Goal: Task Accomplishment & Management: Manage account settings

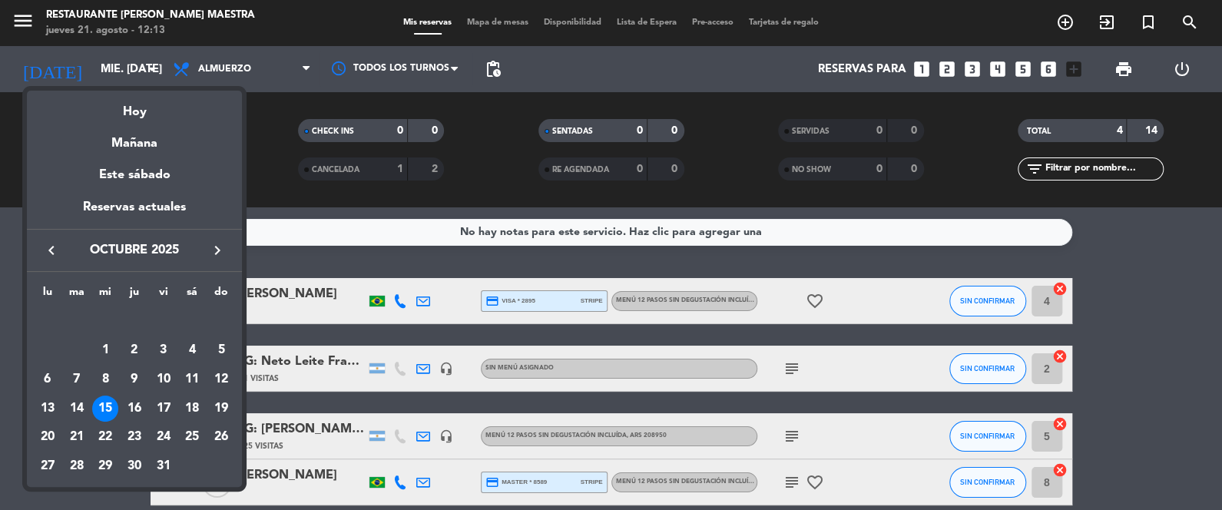
click at [58, 244] on button "keyboard_arrow_left" at bounding box center [52, 250] width 28 height 20
click at [51, 244] on icon "keyboard_arrow_left" at bounding box center [51, 250] width 18 height 18
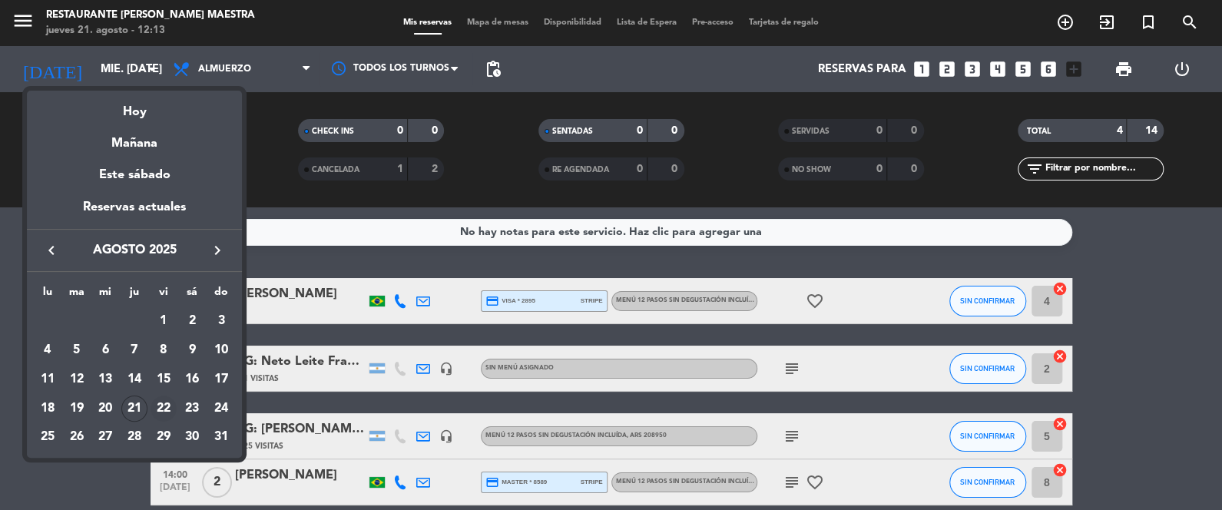
click at [168, 404] on div "22" at bounding box center [164, 409] width 26 height 26
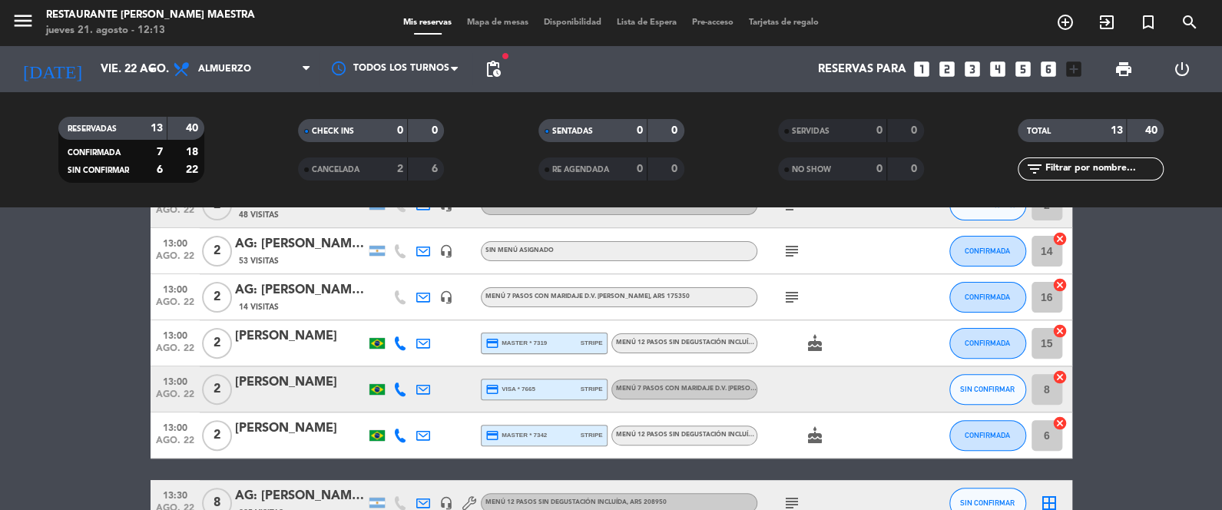
scroll to position [269, 0]
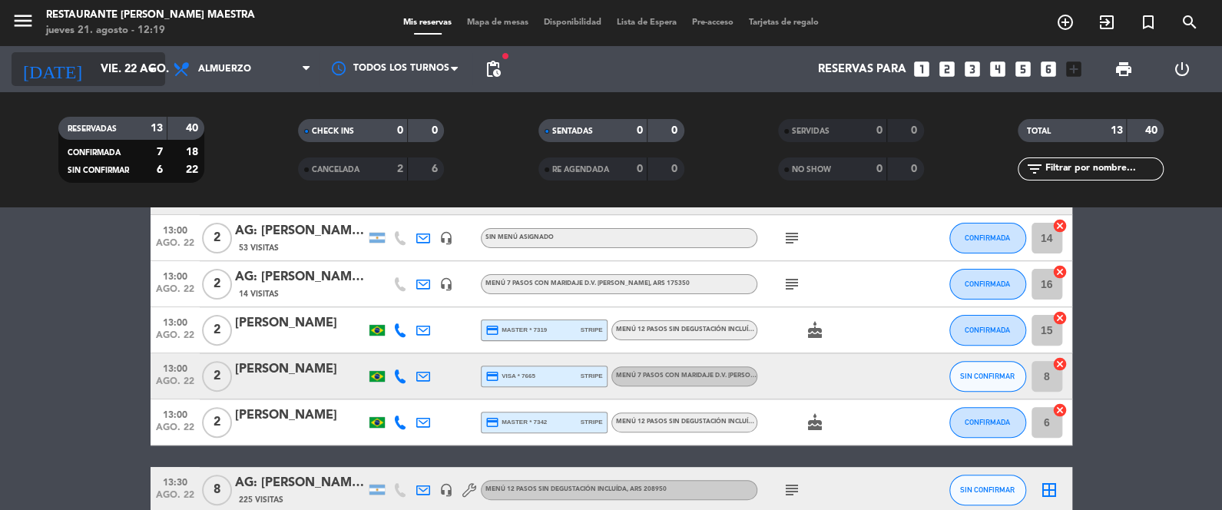
click at [139, 73] on input "vie. 22 ago." at bounding box center [166, 69] width 147 height 28
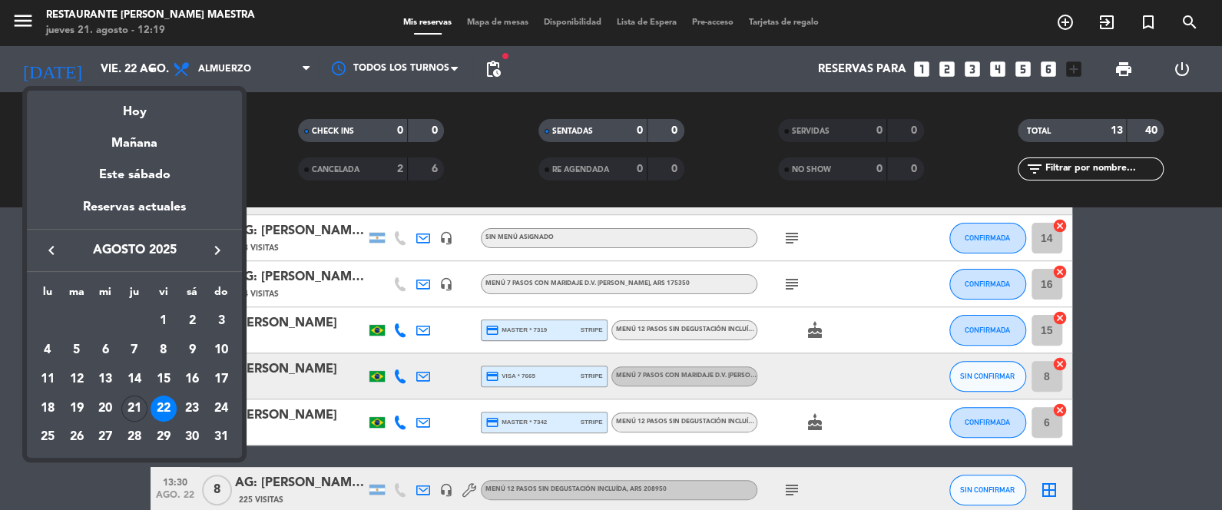
click at [228, 70] on div at bounding box center [611, 255] width 1222 height 510
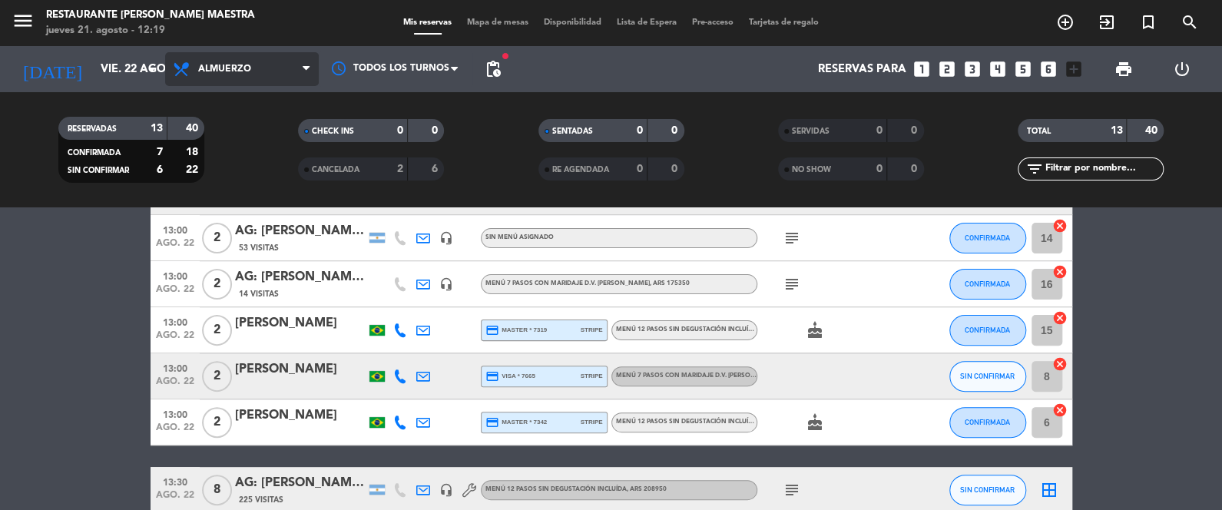
click at [228, 69] on span "Almuerzo" at bounding box center [224, 69] width 53 height 11
click at [234, 172] on div "menu Restaurante [PERSON_NAME] Maestra jueves 21. agosto - 12:19 Mis reservas M…" at bounding box center [611, 103] width 1222 height 207
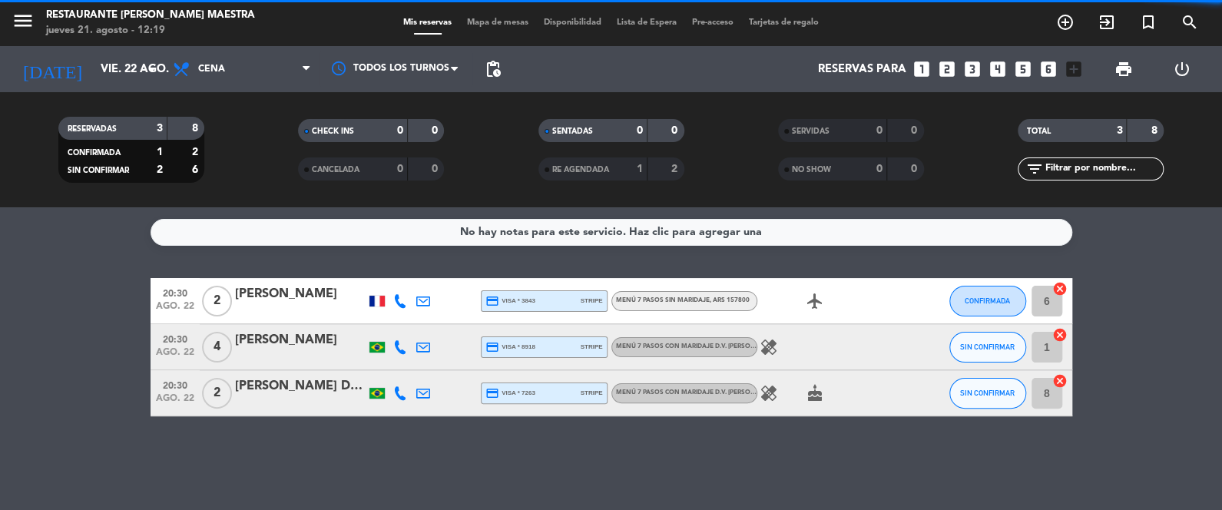
scroll to position [0, 0]
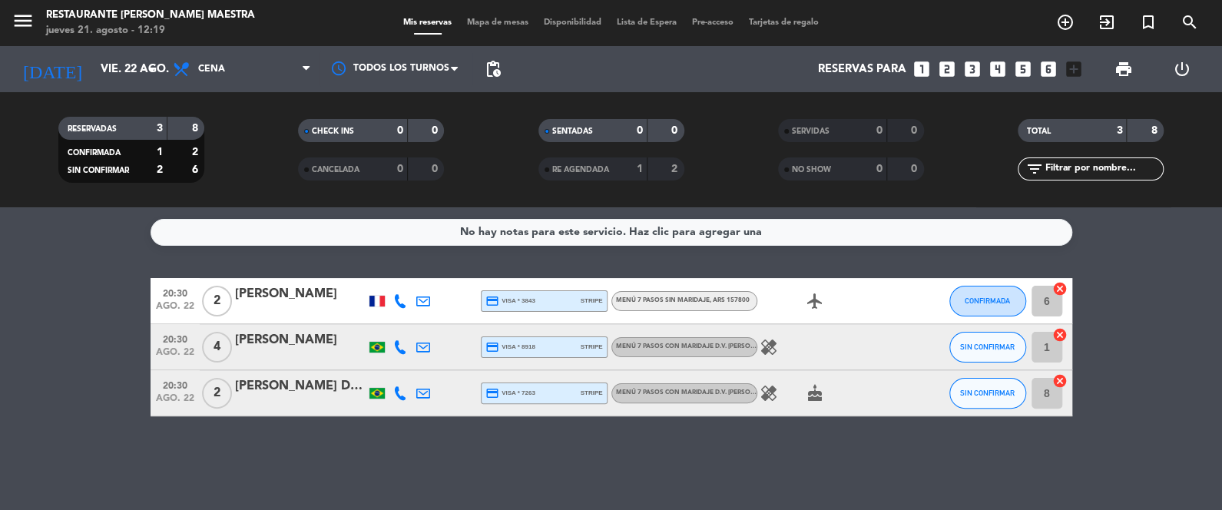
click at [373, 303] on div at bounding box center [376, 301] width 15 height 11
click at [101, 278] on bookings-row "20:30 [DATE] 2 [PERSON_NAME] France credit_card visa * 3843 stripe Menú 7 pasos…" at bounding box center [611, 347] width 1222 height 138
click at [277, 285] on div "[PERSON_NAME]" at bounding box center [300, 294] width 131 height 20
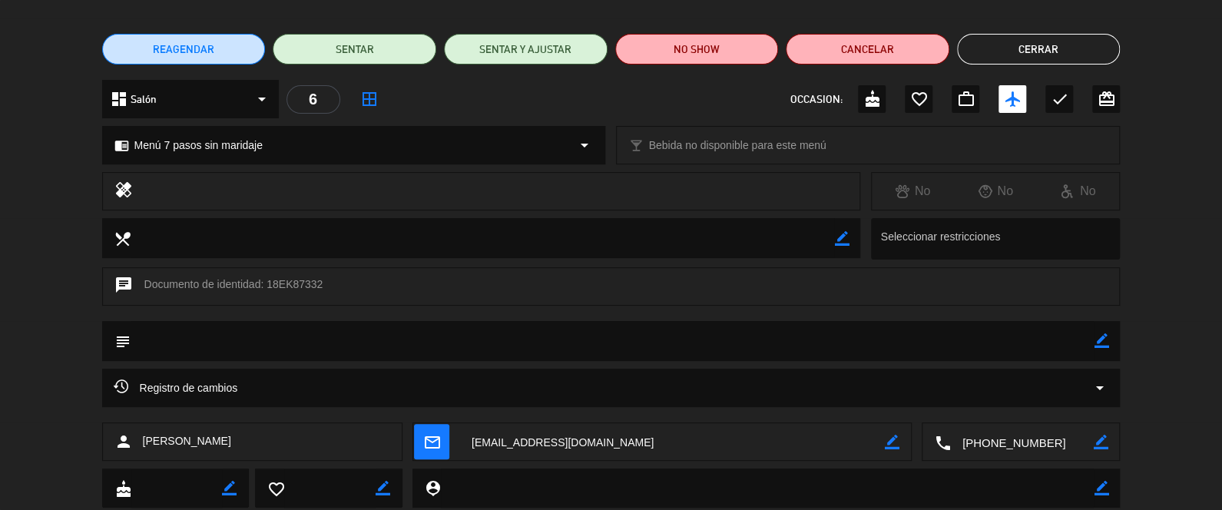
scroll to position [148, 0]
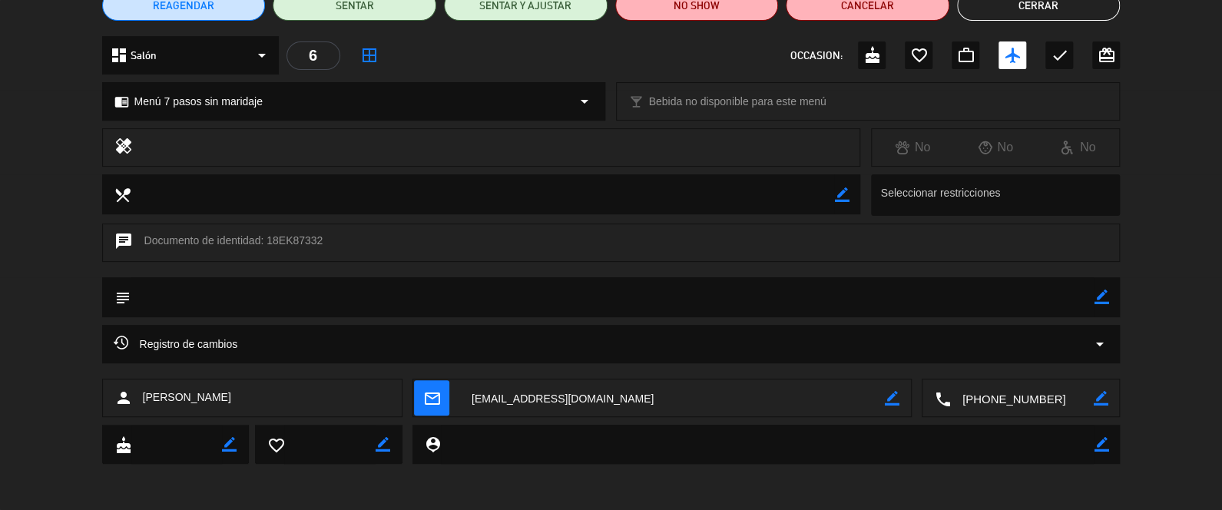
click at [462, 343] on div "Registro de cambios arrow_drop_down" at bounding box center [612, 344] width 996 height 18
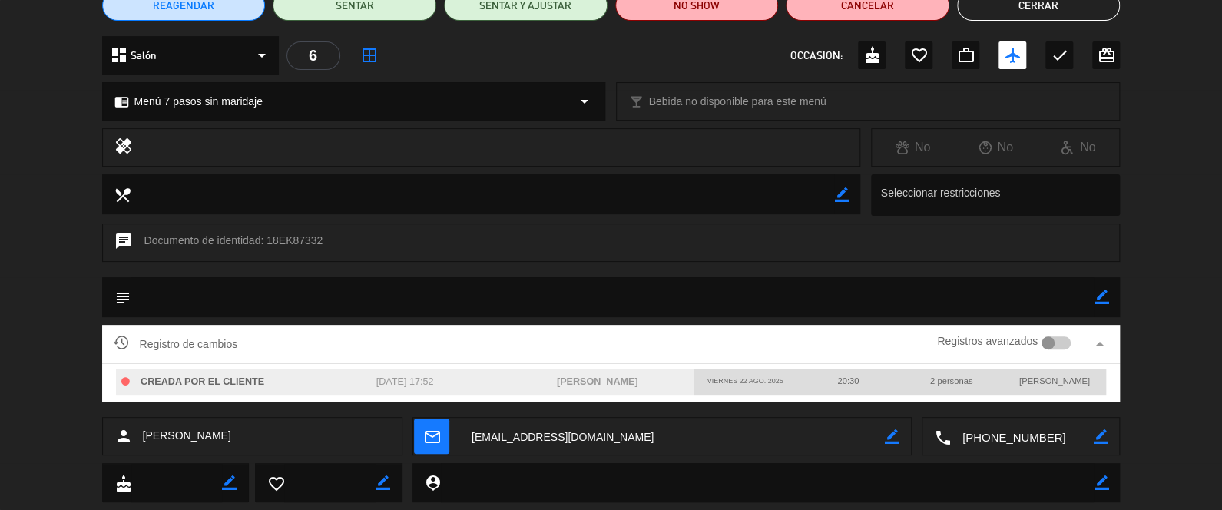
click at [462, 343] on div "Registro de cambios Registros avanzados arrow_drop_up" at bounding box center [612, 344] width 996 height 23
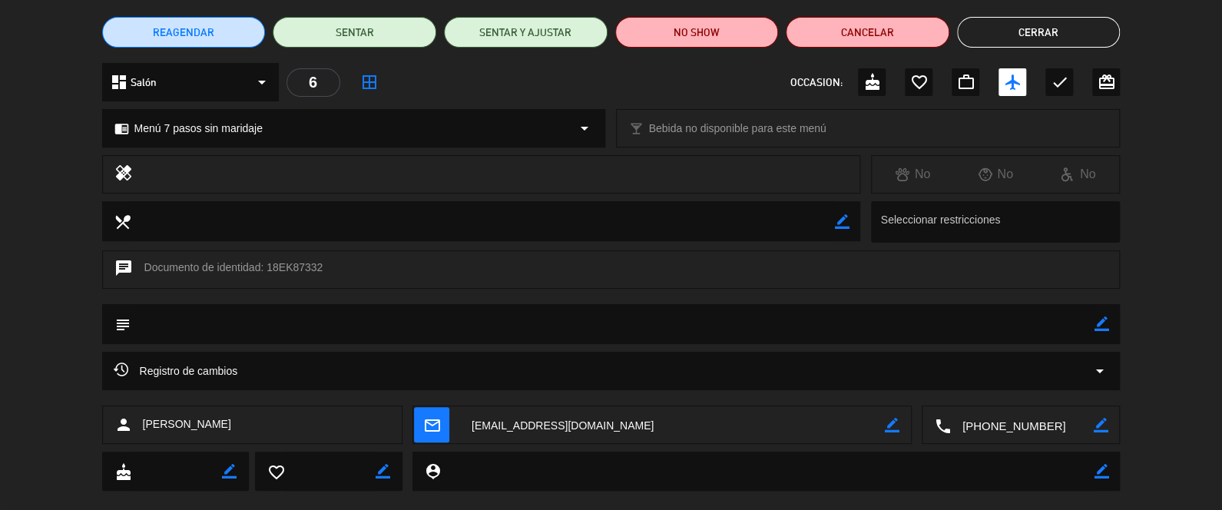
scroll to position [111, 0]
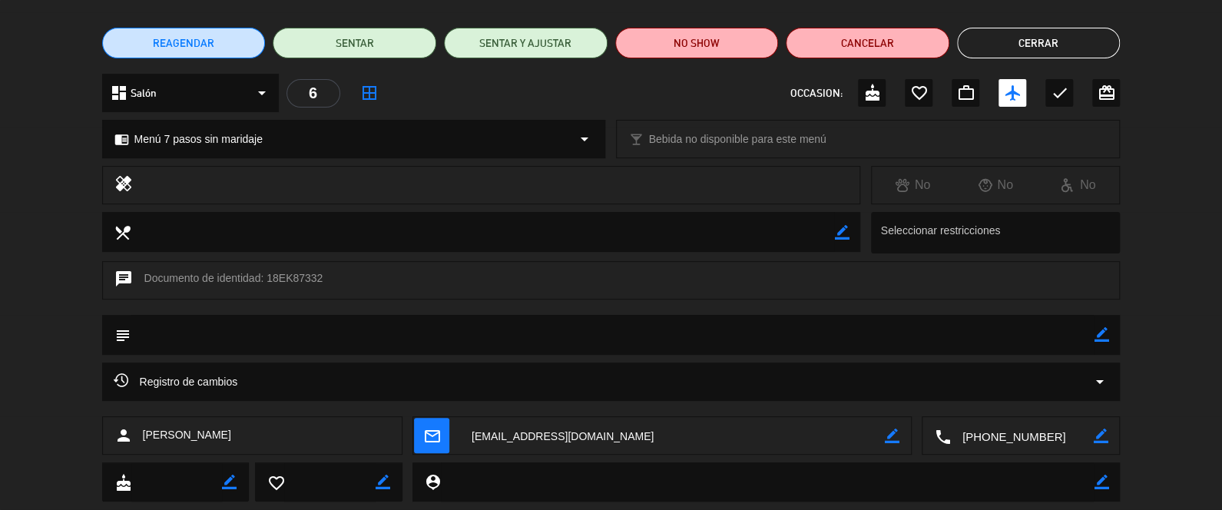
click at [1025, 42] on button "Cerrar" at bounding box center [1039, 43] width 164 height 31
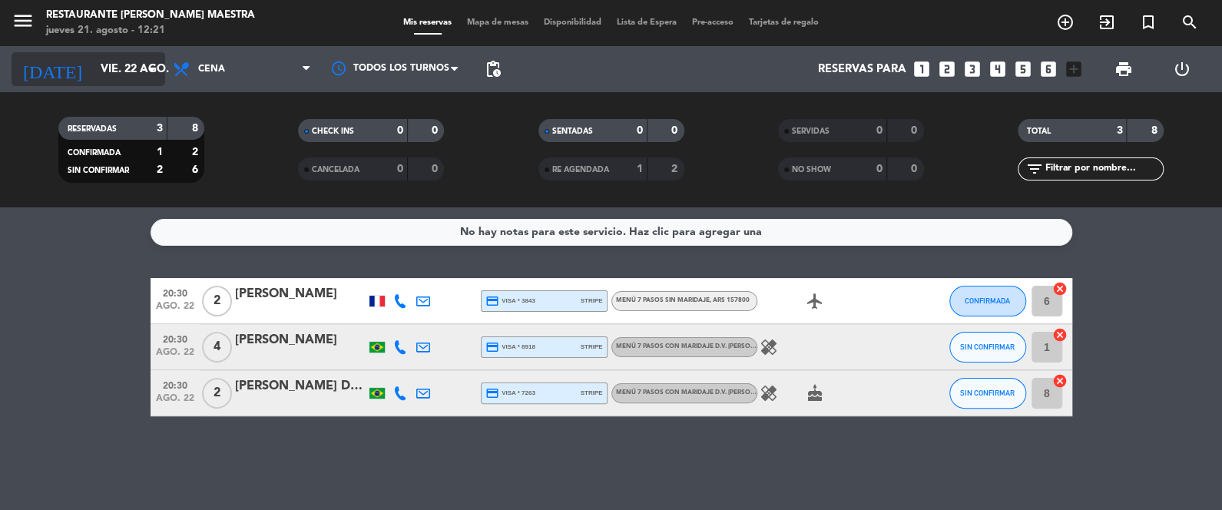
click at [144, 76] on icon "arrow_drop_down" at bounding box center [152, 69] width 18 height 18
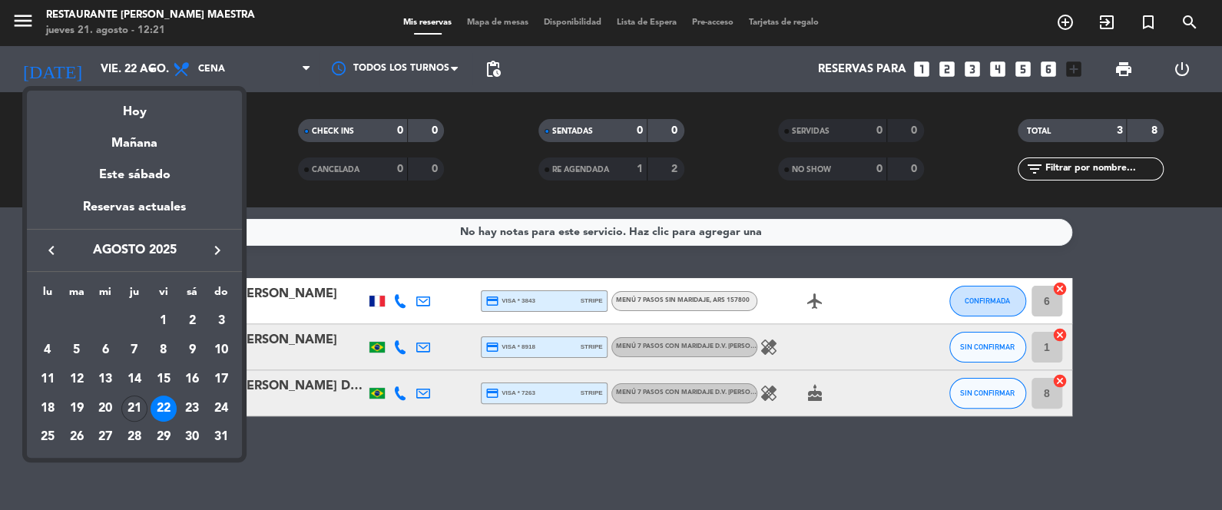
click at [227, 55] on div at bounding box center [611, 255] width 1222 height 510
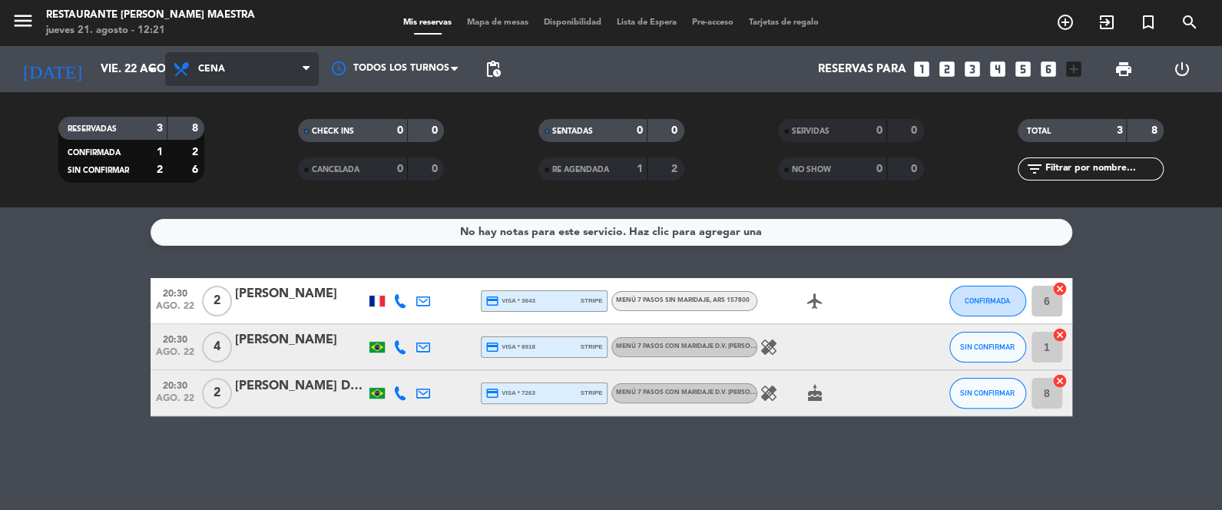
click at [231, 60] on span "Cena" at bounding box center [242, 69] width 154 height 34
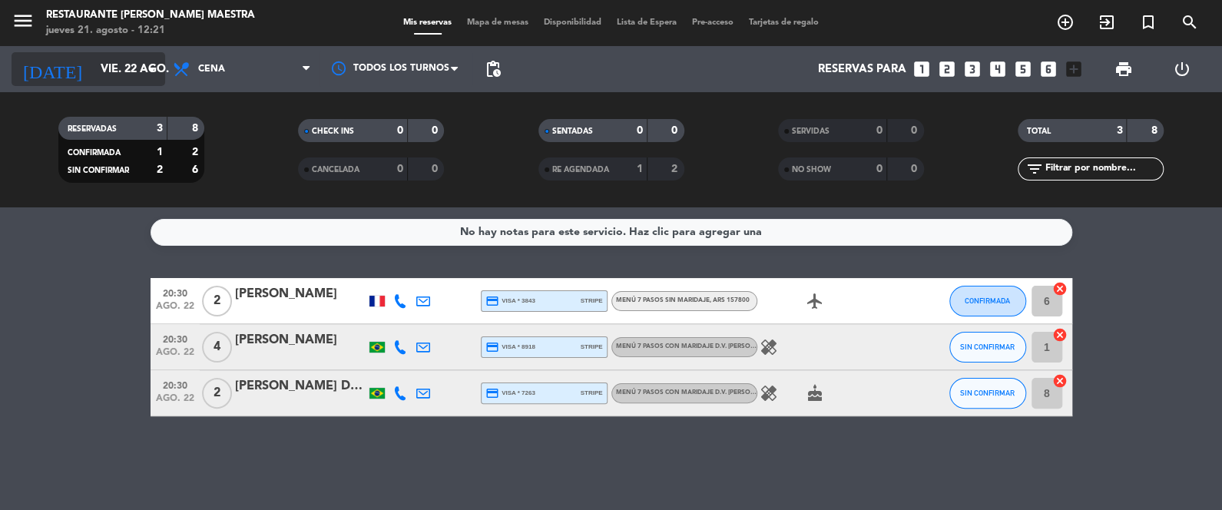
click at [131, 65] on input "vie. 22 ago." at bounding box center [166, 69] width 147 height 28
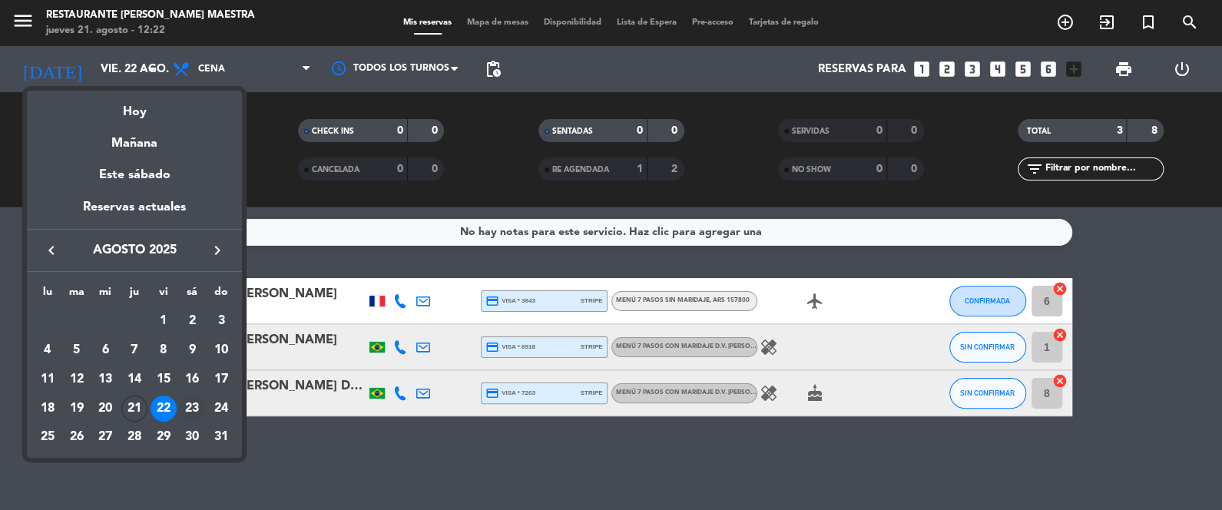
click at [191, 403] on div "23" at bounding box center [192, 409] width 26 height 26
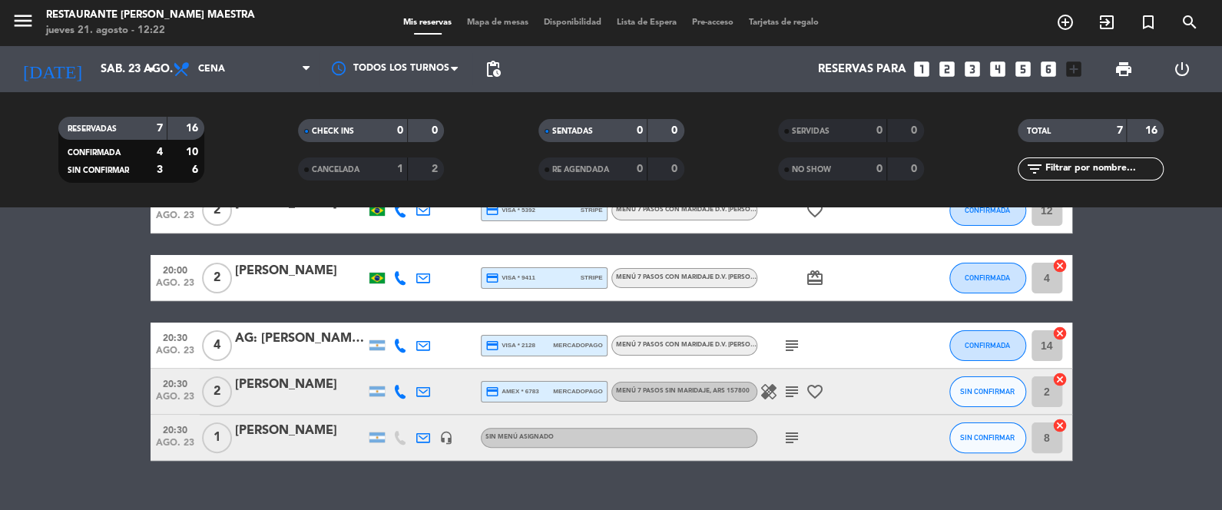
scroll to position [191, 0]
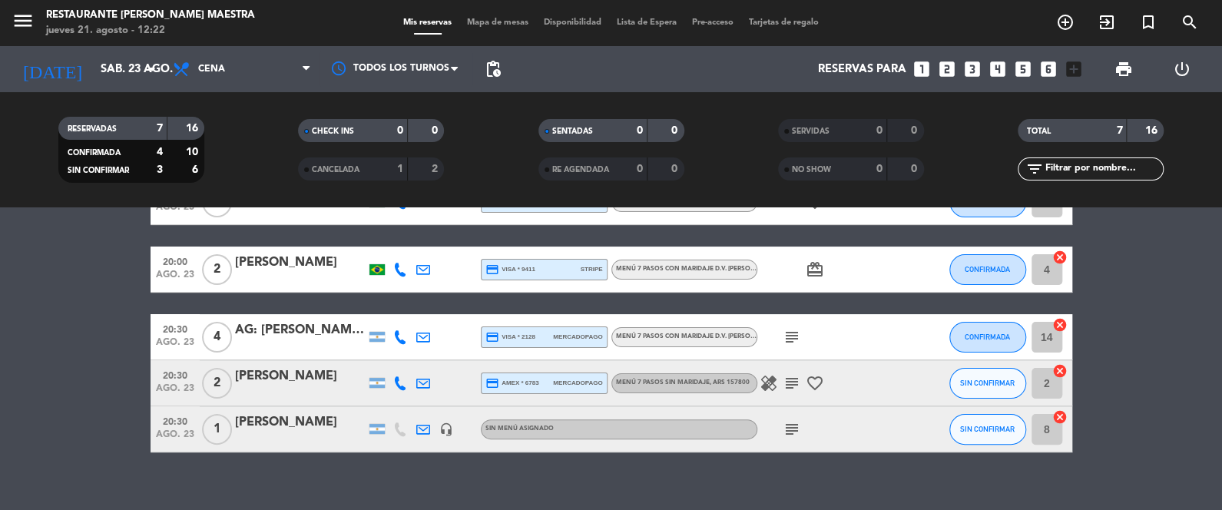
click at [442, 427] on icon "headset_mic" at bounding box center [446, 430] width 14 height 14
click at [442, 426] on icon "headset_mic" at bounding box center [446, 430] width 14 height 14
click at [796, 422] on icon "subject" at bounding box center [792, 429] width 18 height 18
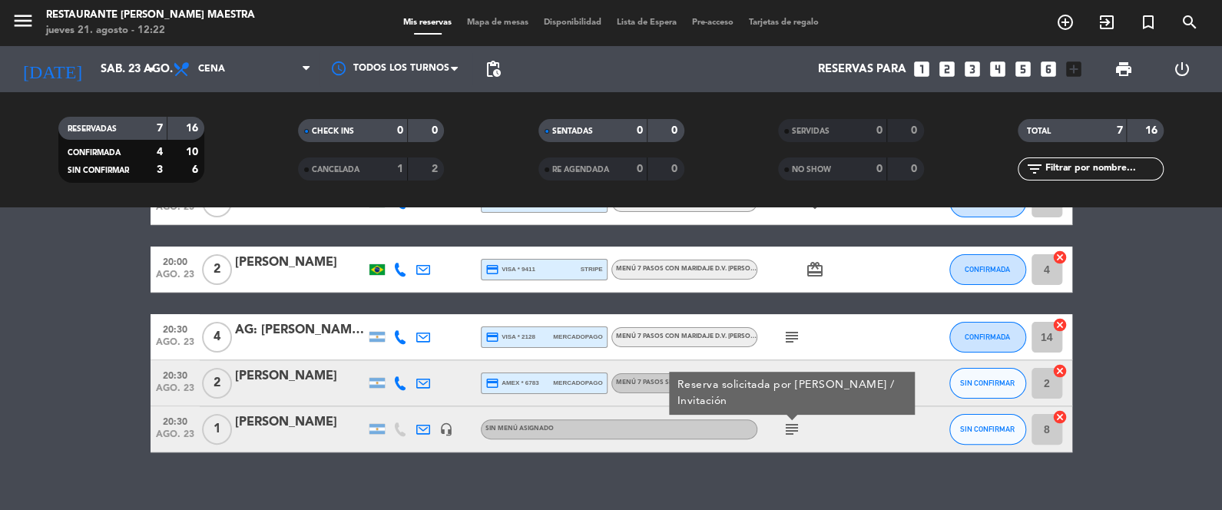
click at [796, 423] on icon "subject" at bounding box center [792, 429] width 18 height 18
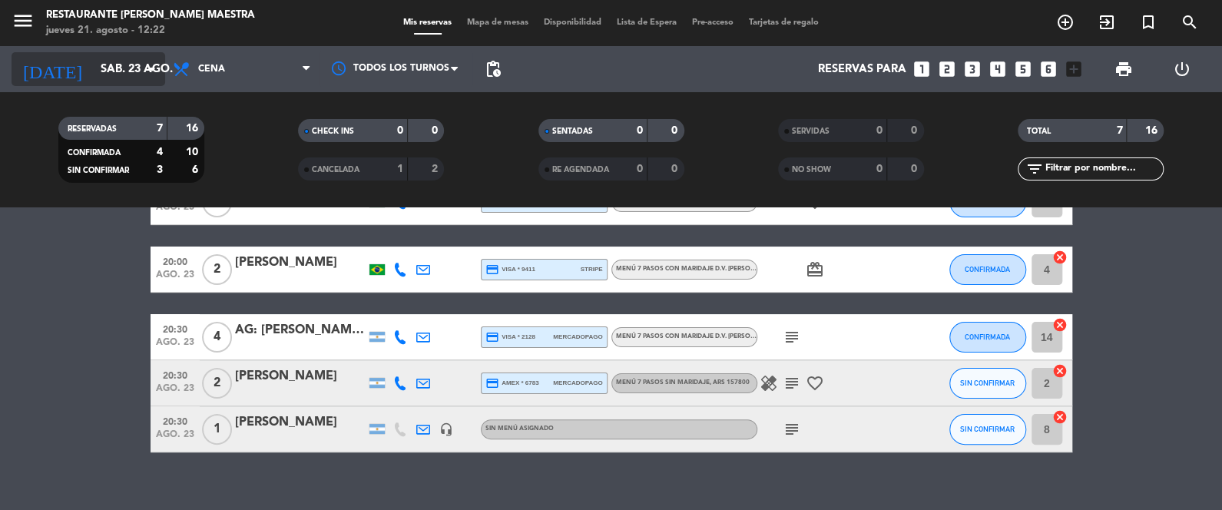
click at [119, 77] on input "sáb. 23 ago." at bounding box center [166, 69] width 147 height 28
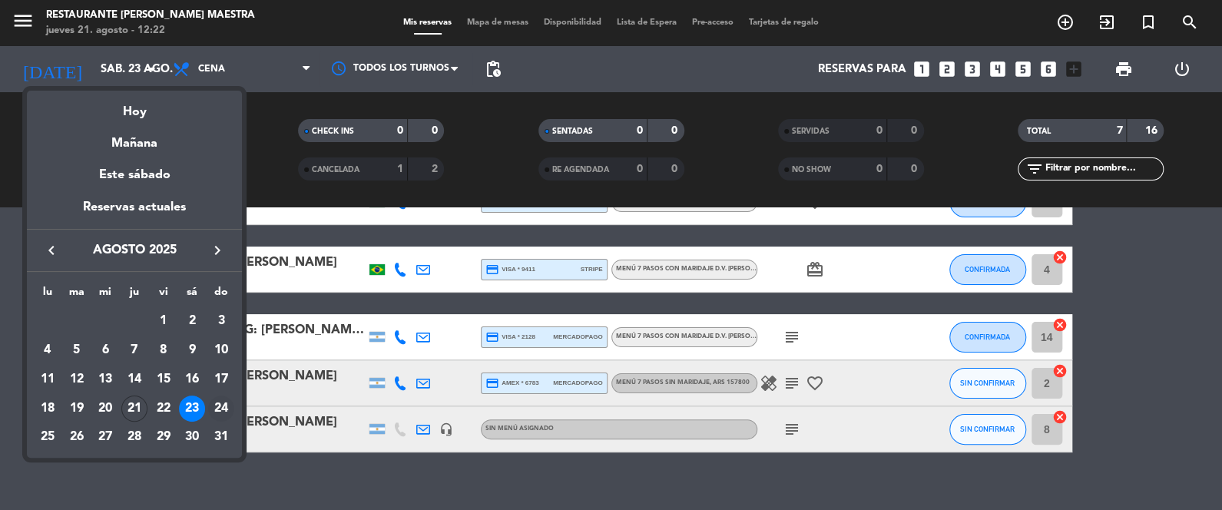
click at [229, 406] on div "24" at bounding box center [221, 409] width 26 height 26
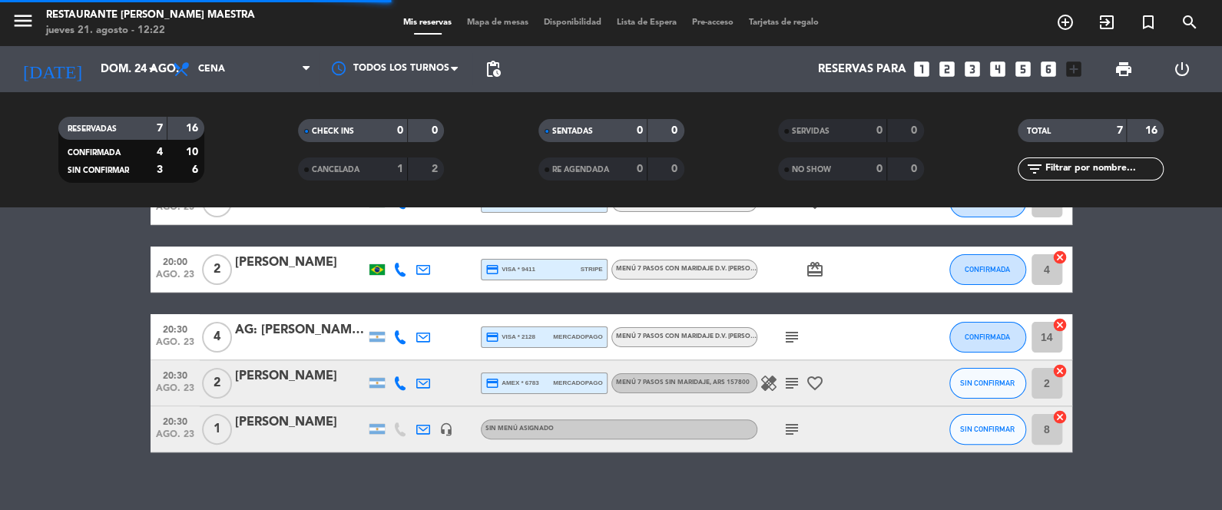
scroll to position [0, 0]
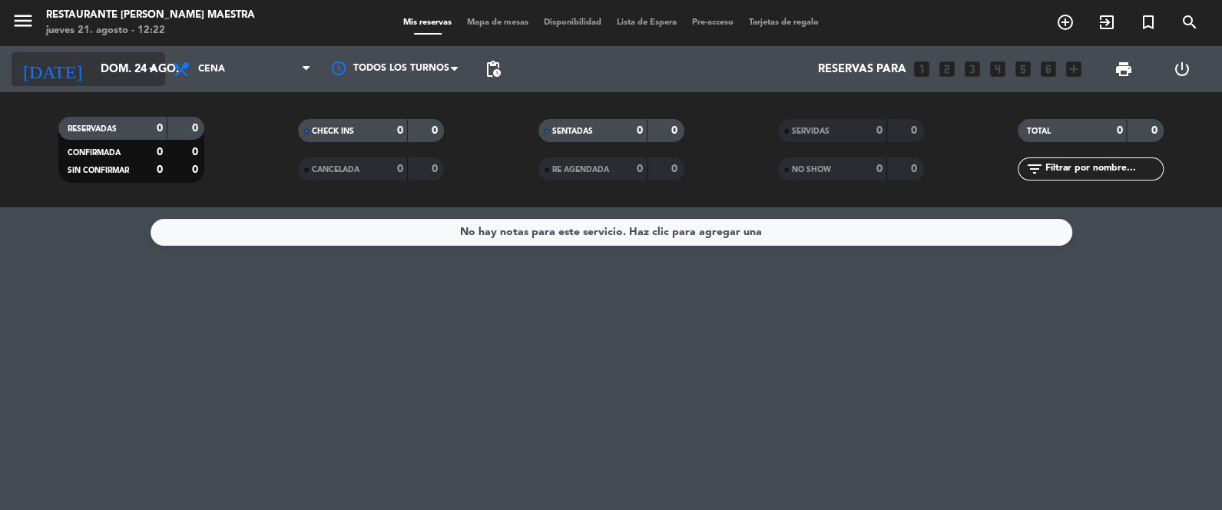
click at [144, 71] on icon "arrow_drop_down" at bounding box center [152, 69] width 18 height 18
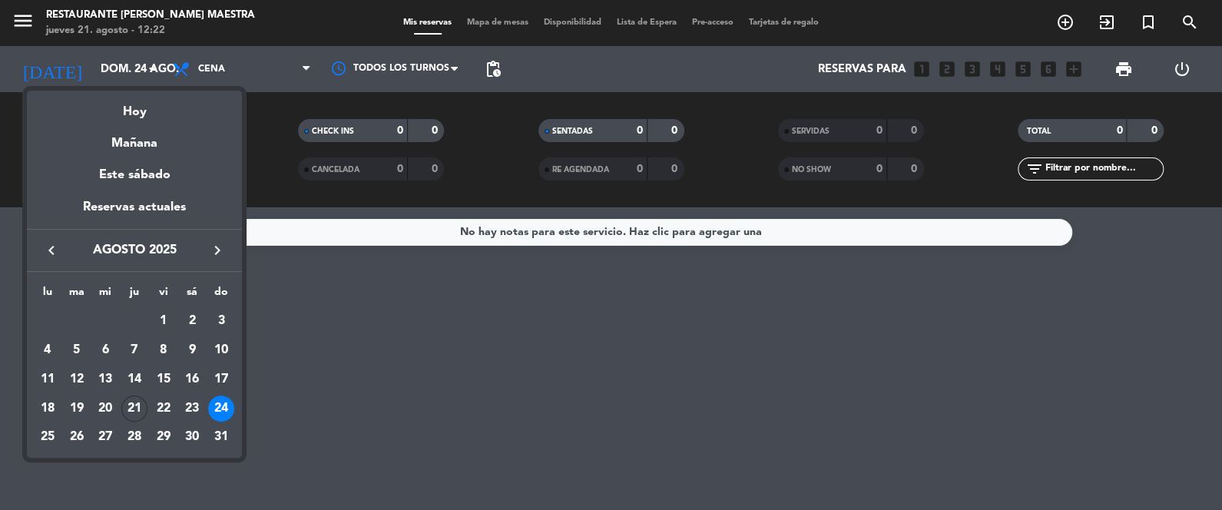
click at [232, 68] on div at bounding box center [611, 255] width 1222 height 510
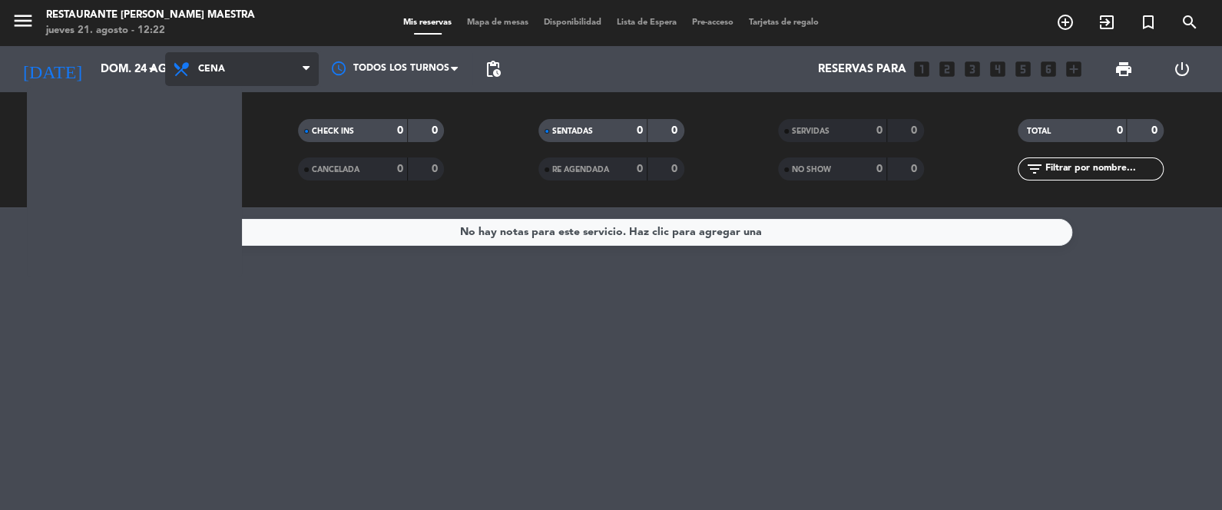
click at [232, 68] on span "Cena" at bounding box center [242, 69] width 154 height 34
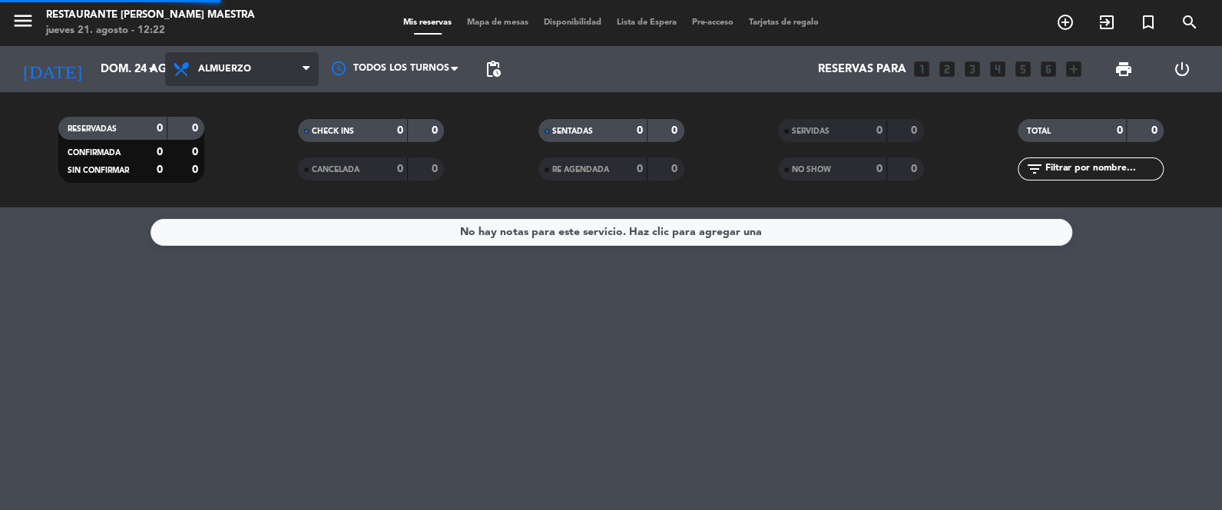
click at [245, 145] on div "menu Restaurante [PERSON_NAME] Maestra jueves 21. agosto - 12:22 Mis reservas M…" at bounding box center [611, 103] width 1222 height 207
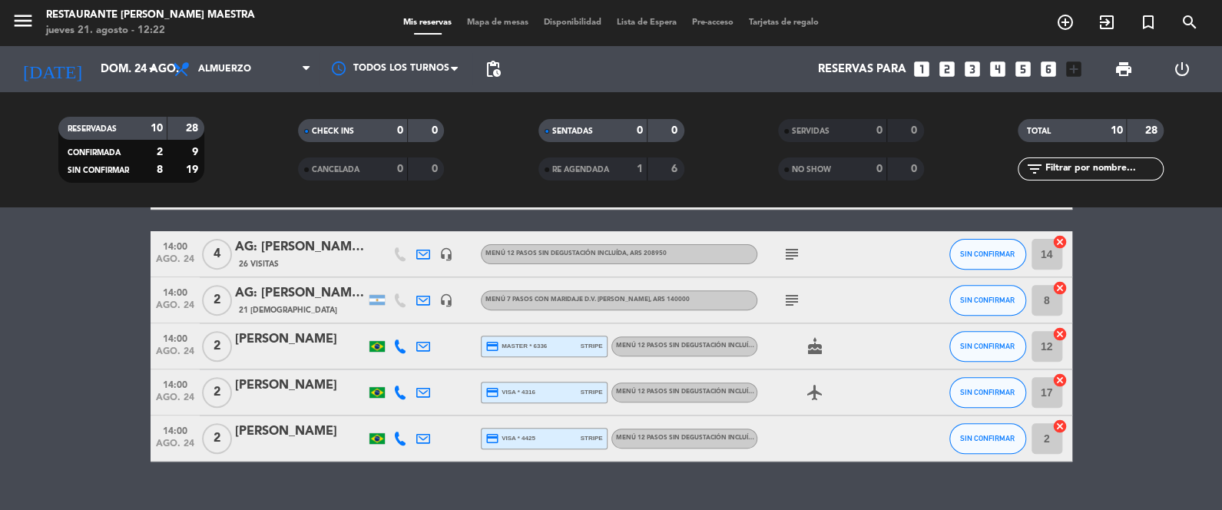
scroll to position [369, 0]
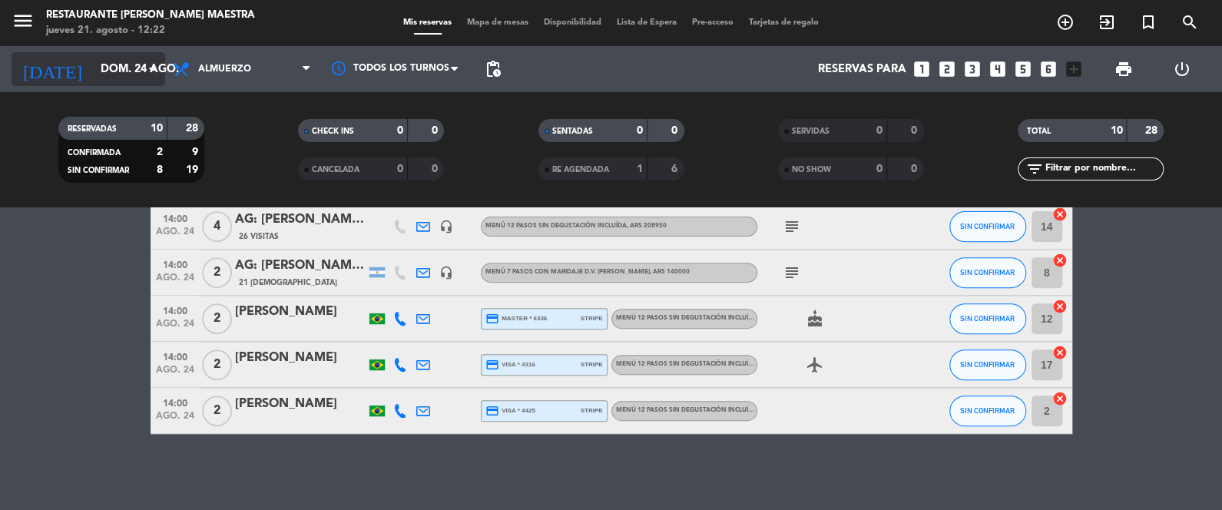
click at [125, 59] on input "dom. 24 ago." at bounding box center [166, 69] width 147 height 28
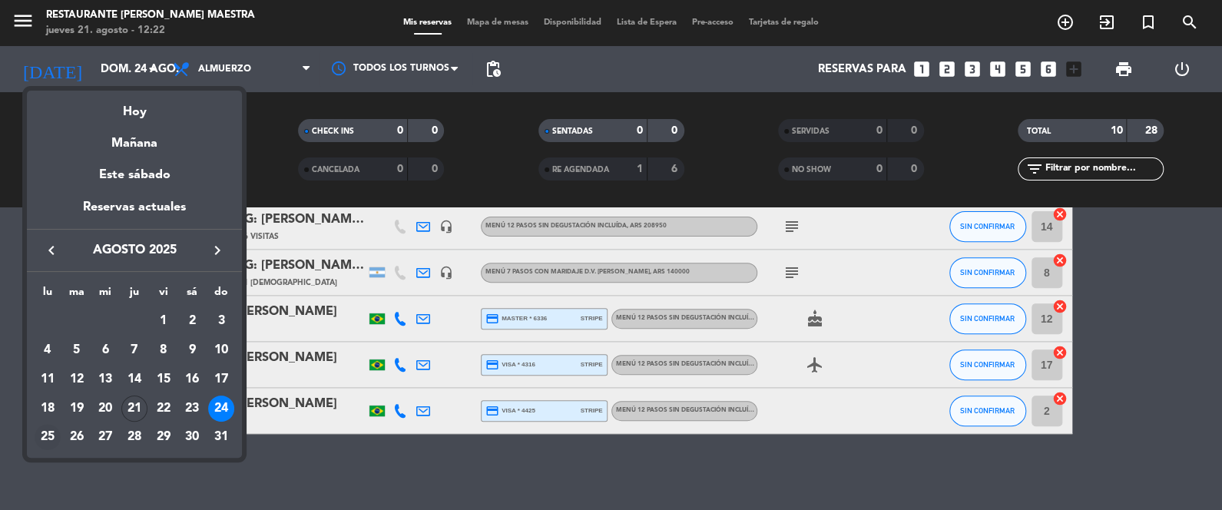
click at [44, 439] on div "25" at bounding box center [48, 437] width 26 height 26
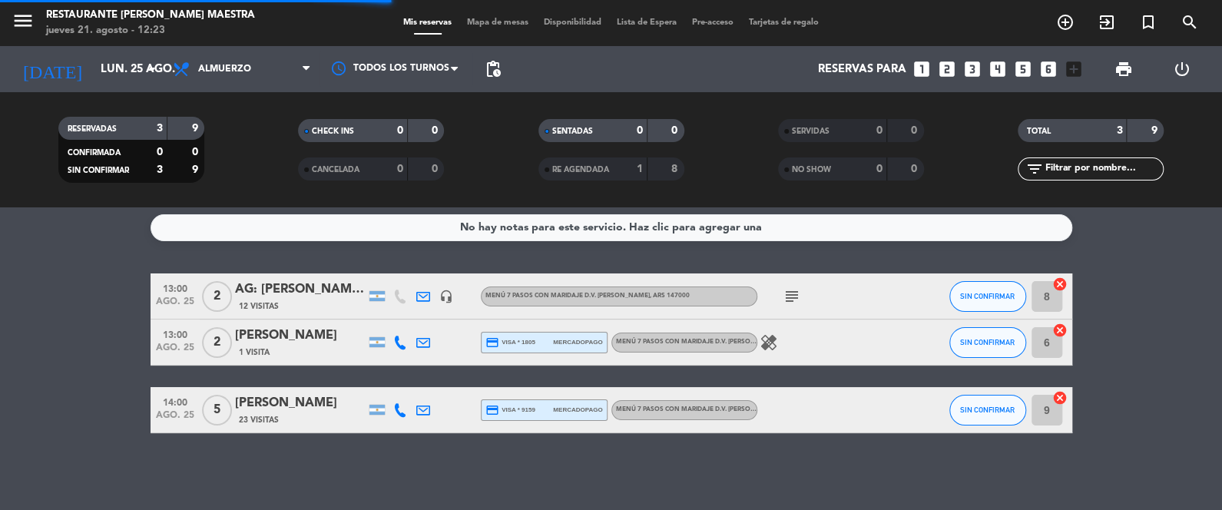
scroll to position [4, 0]
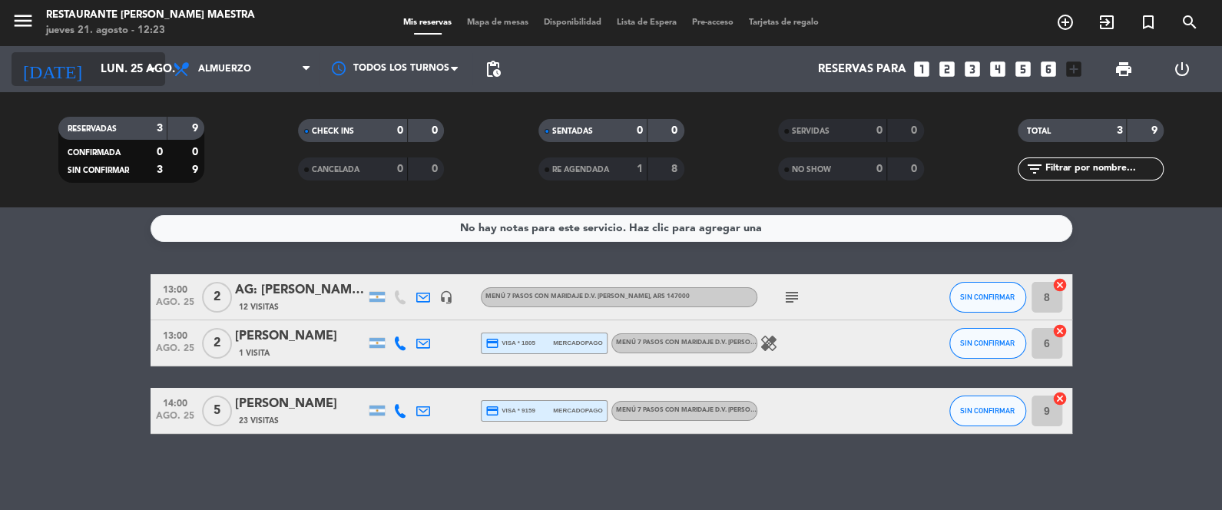
click at [93, 75] on input "lun. 25 ago." at bounding box center [166, 69] width 147 height 28
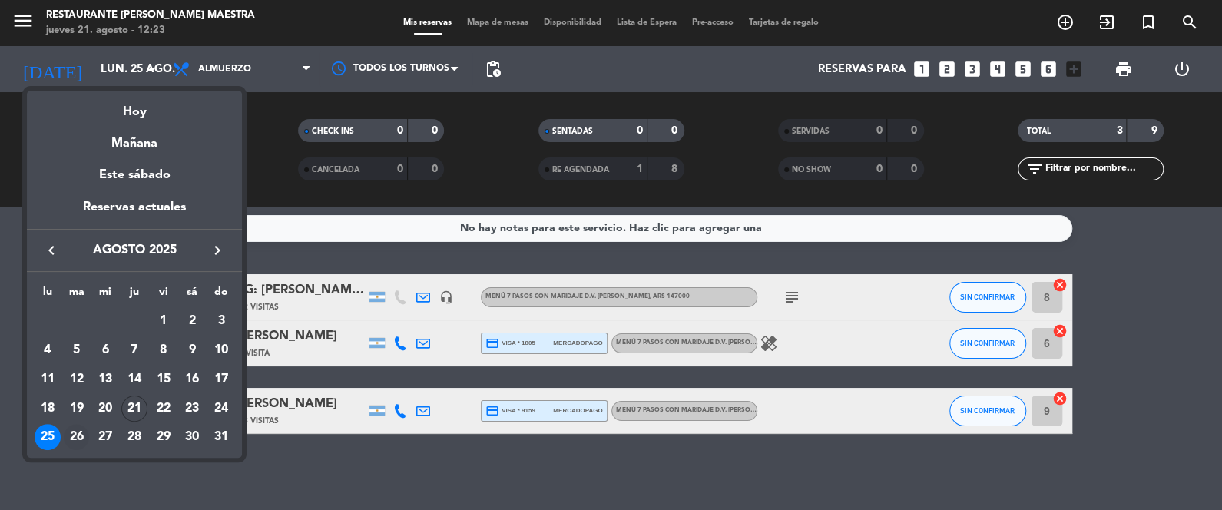
click at [81, 432] on div "26" at bounding box center [77, 437] width 26 height 26
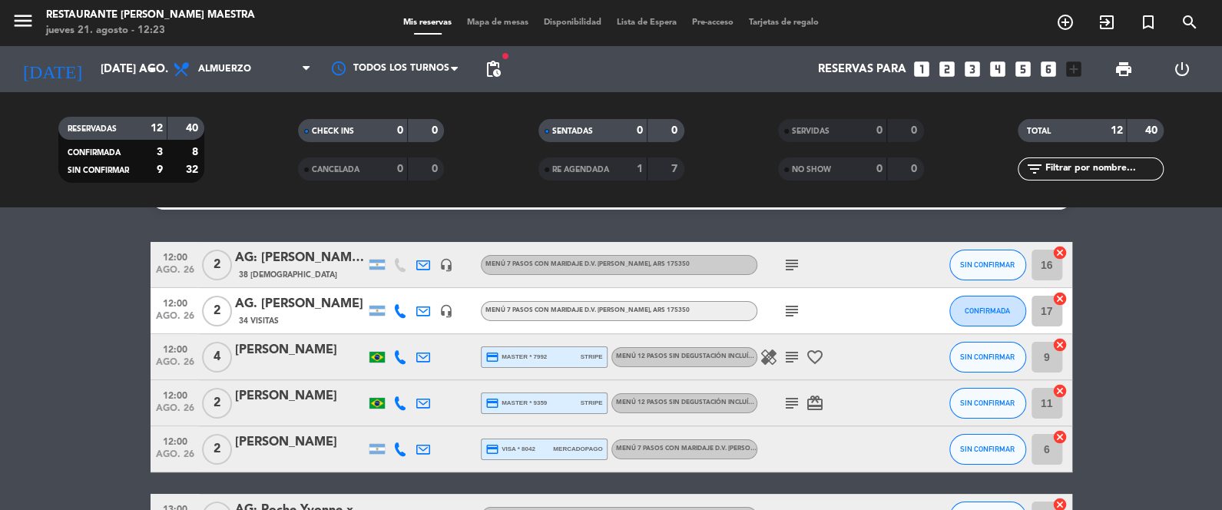
scroll to position [18, 0]
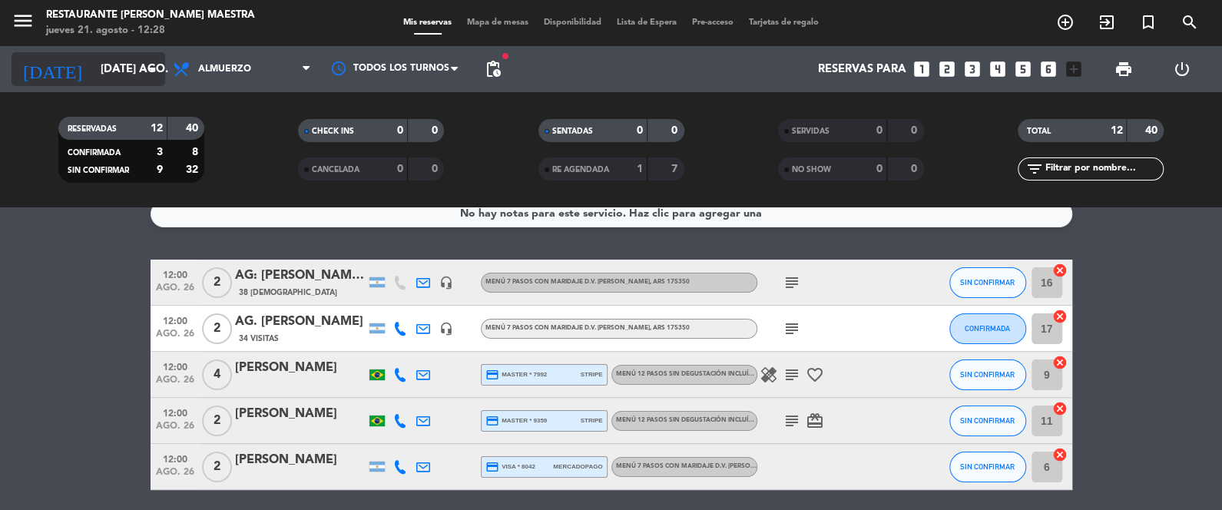
click at [134, 55] on input "[DATE] ago." at bounding box center [166, 69] width 147 height 28
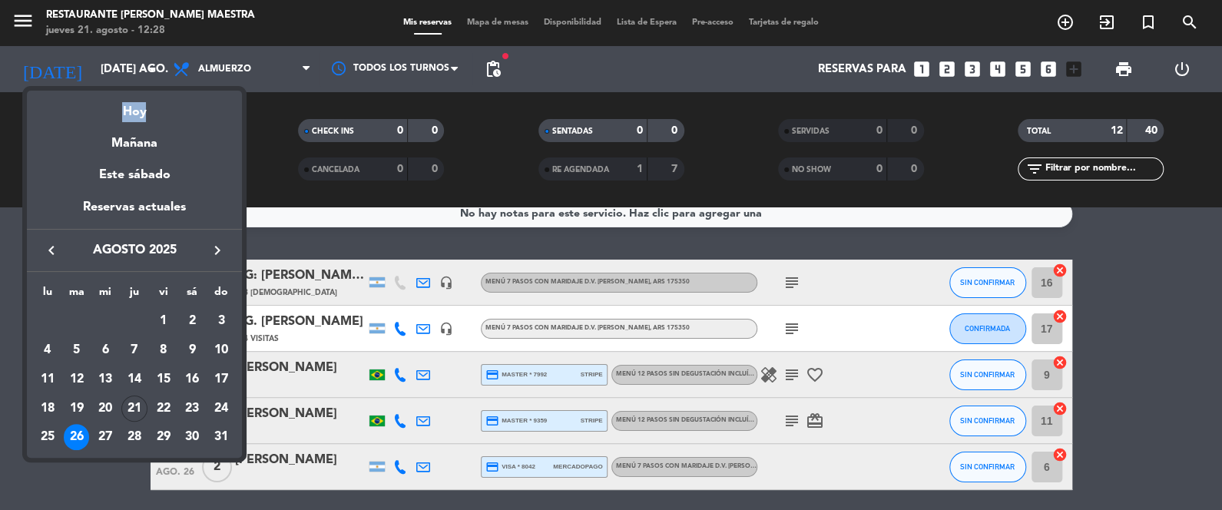
drag, startPoint x: 134, startPoint y: 64, endPoint x: 132, endPoint y: 87, distance: 23.2
click at [133, 91] on div "semana que viene esta semana semana previa misma semana del año anterior Hoy Ma…" at bounding box center [611, 255] width 1222 height 510
click at [133, 76] on div at bounding box center [611, 255] width 1222 height 510
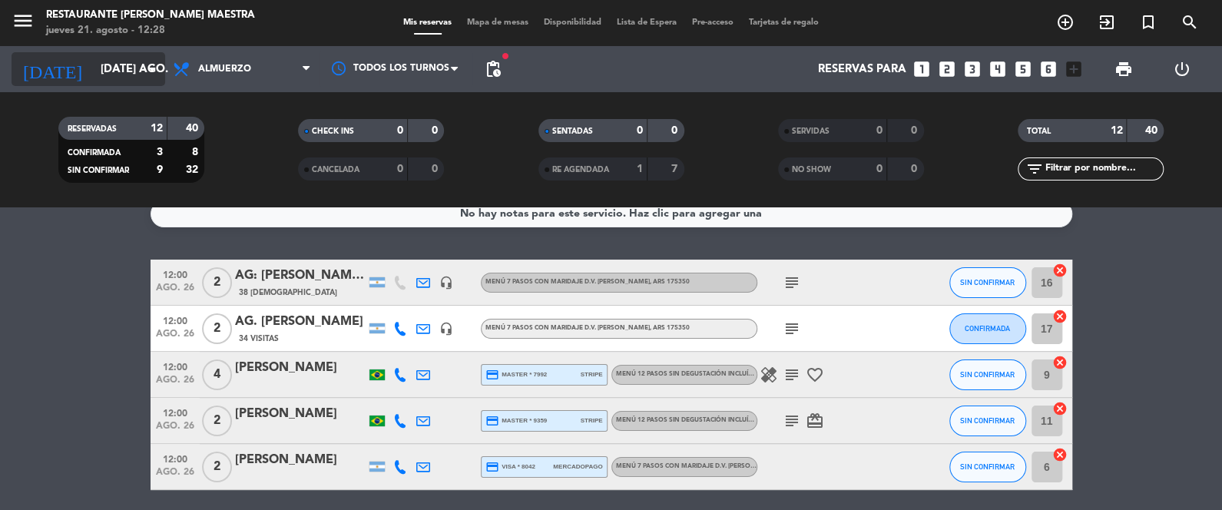
click at [134, 73] on input "[DATE] ago." at bounding box center [166, 69] width 147 height 28
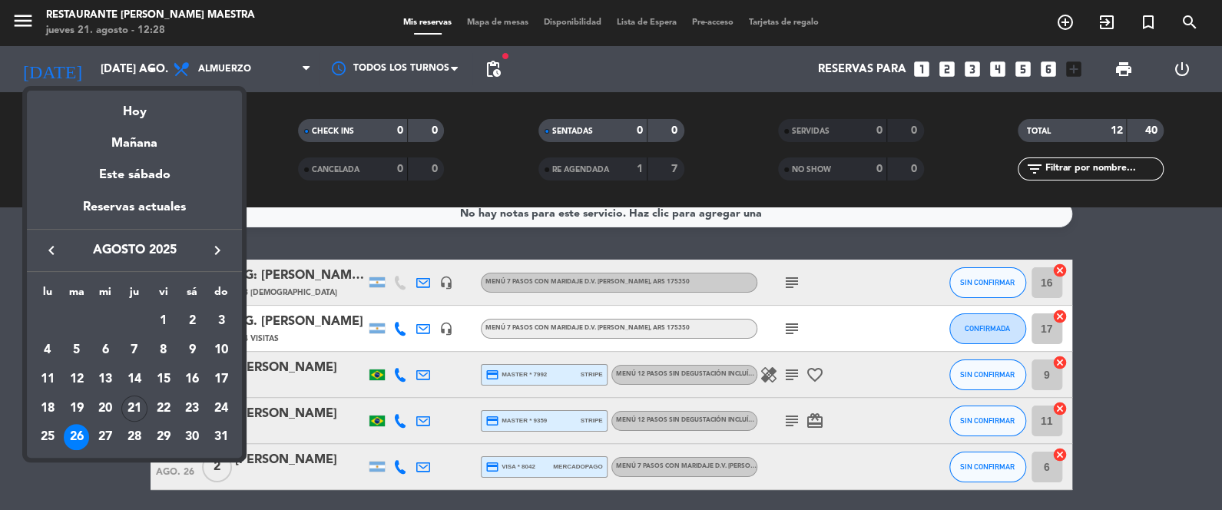
click at [53, 244] on icon "keyboard_arrow_left" at bounding box center [51, 250] width 18 height 18
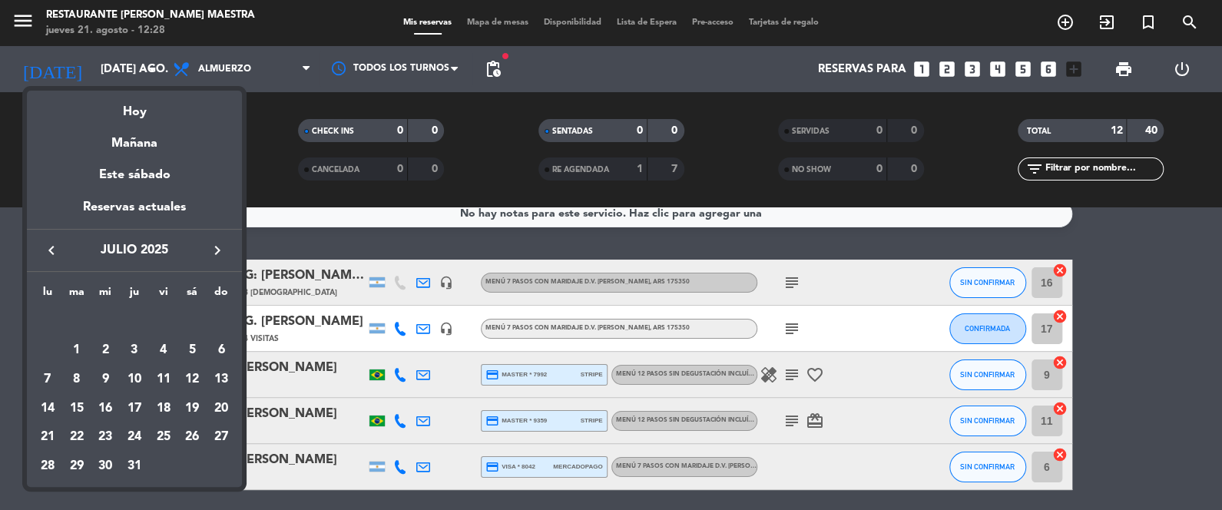
click at [53, 243] on icon "keyboard_arrow_left" at bounding box center [51, 250] width 18 height 18
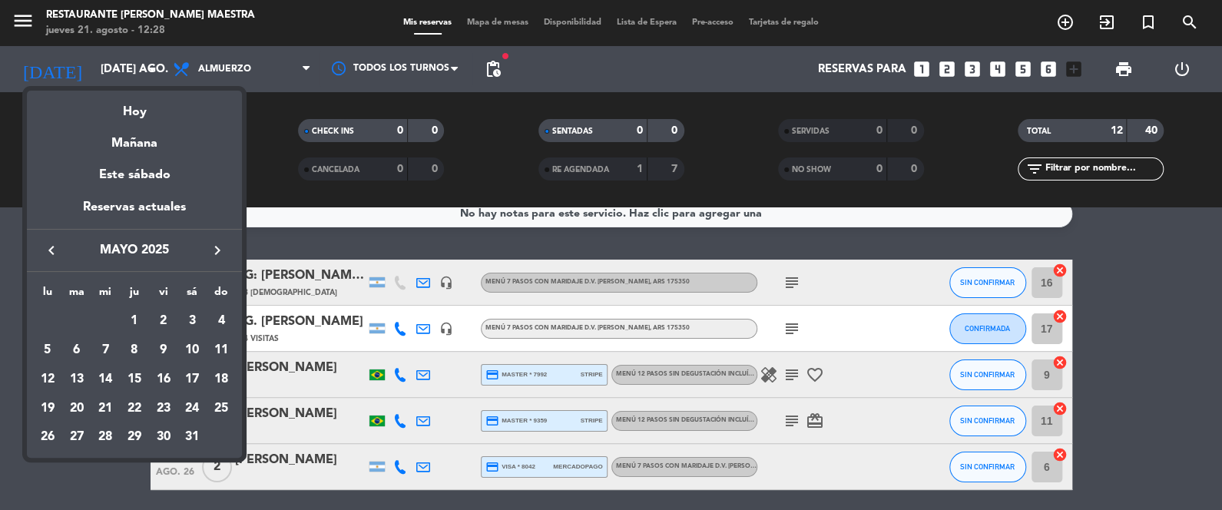
click at [53, 243] on icon "keyboard_arrow_left" at bounding box center [51, 250] width 18 height 18
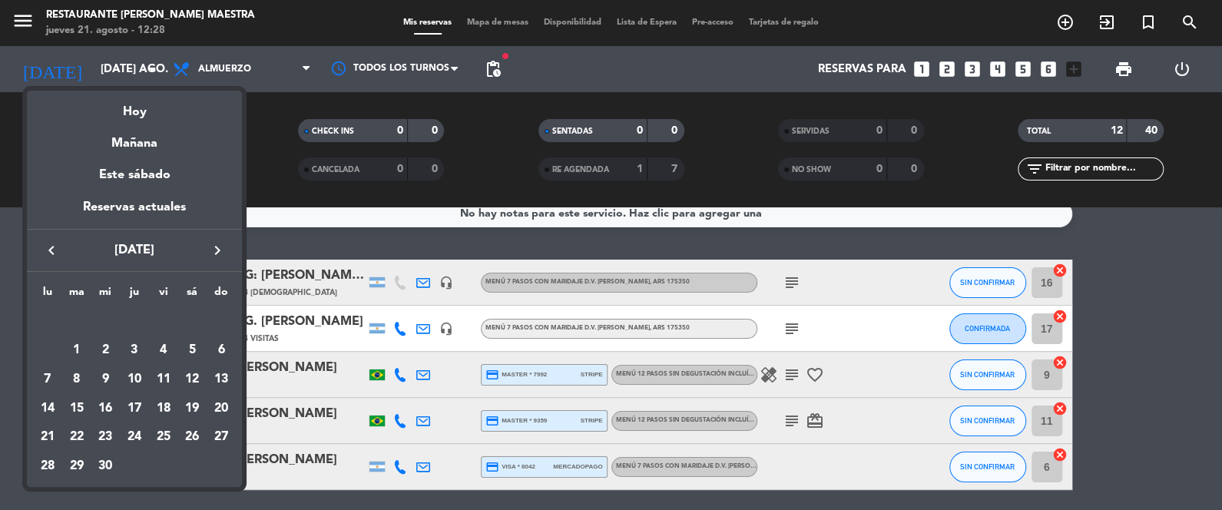
click at [216, 242] on icon "keyboard_arrow_right" at bounding box center [217, 250] width 18 height 18
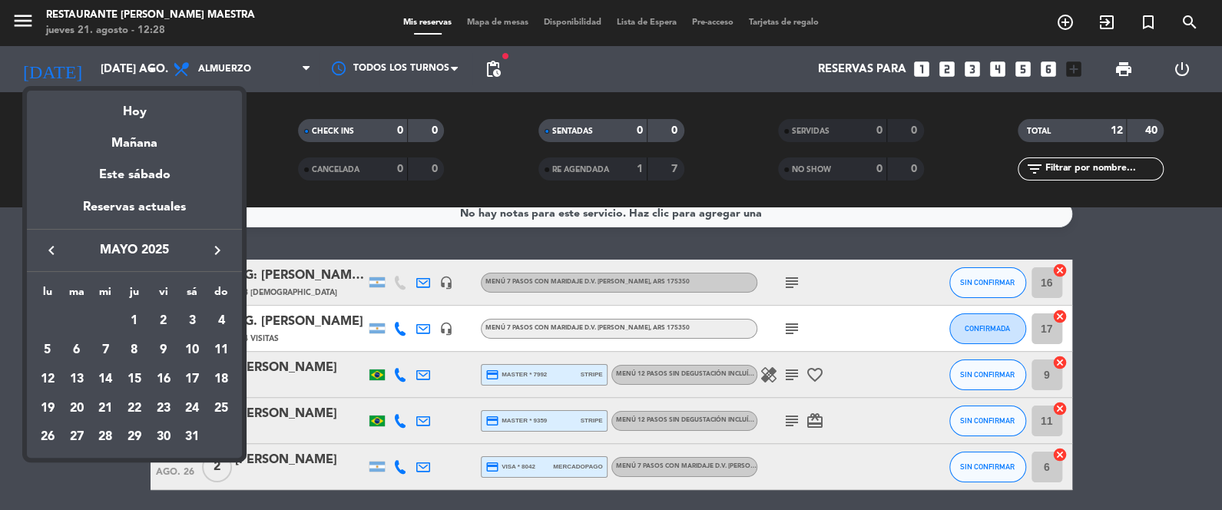
click at [216, 242] on icon "keyboard_arrow_right" at bounding box center [217, 250] width 18 height 18
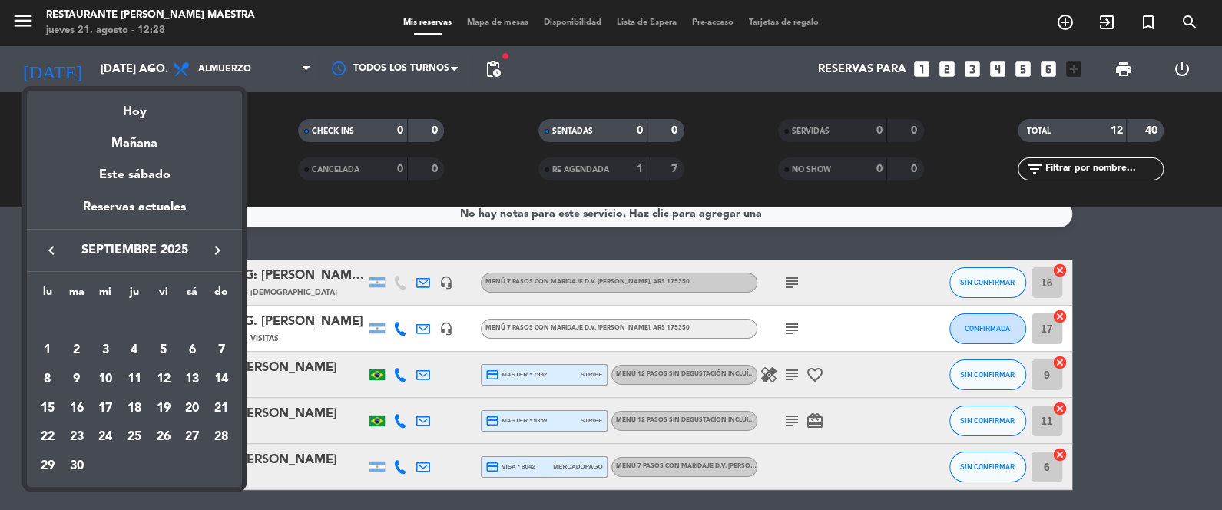
click at [217, 245] on icon "keyboard_arrow_right" at bounding box center [217, 250] width 18 height 18
click at [217, 246] on icon "keyboard_arrow_right" at bounding box center [217, 250] width 18 height 18
click at [217, 245] on icon "keyboard_arrow_right" at bounding box center [217, 250] width 18 height 18
click at [217, 244] on icon "keyboard_arrow_right" at bounding box center [217, 250] width 18 height 18
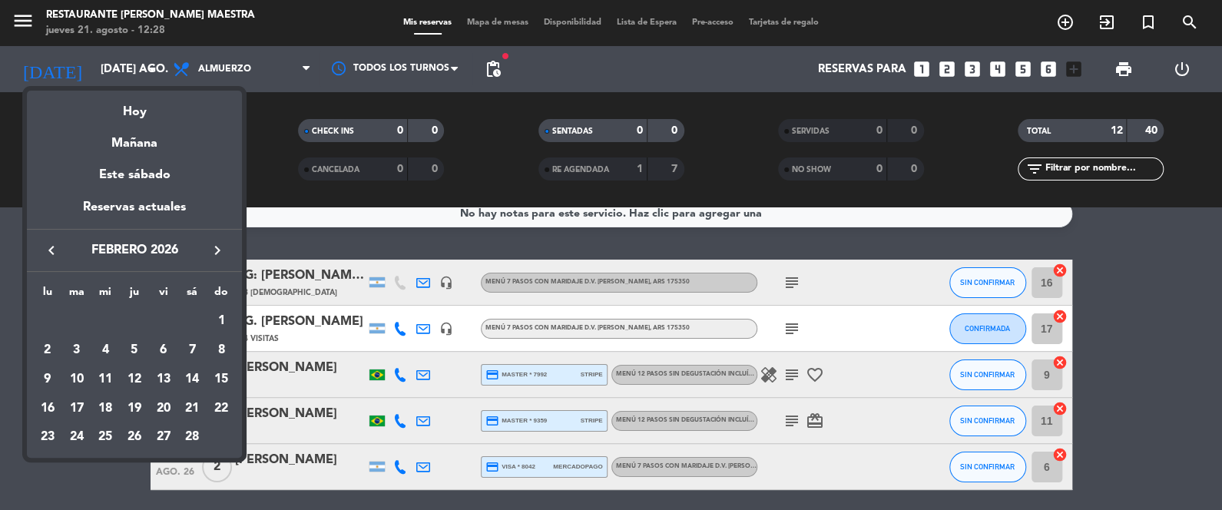
click at [167, 367] on div "13" at bounding box center [164, 379] width 26 height 26
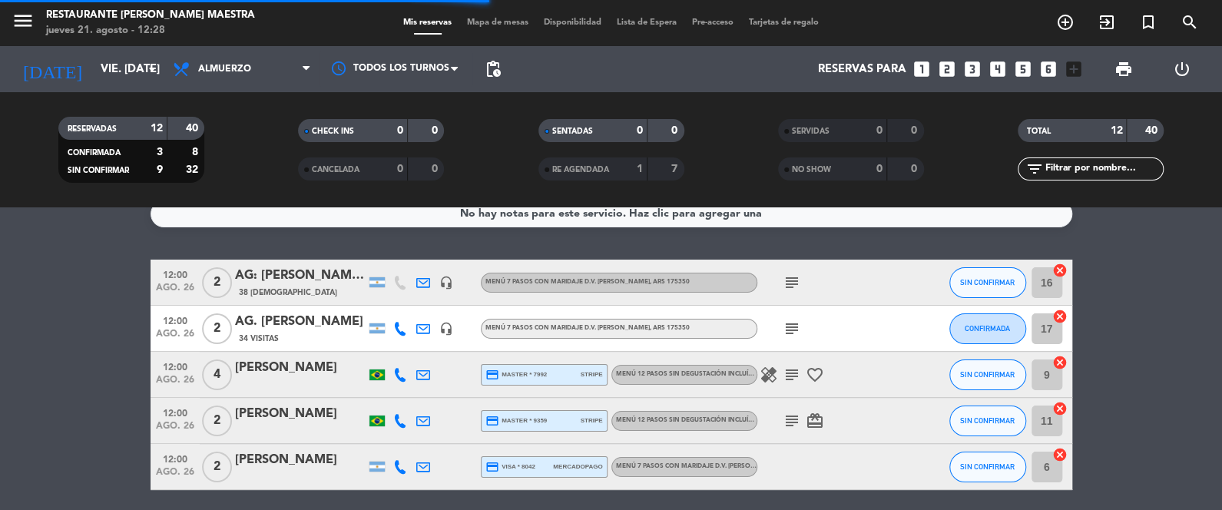
scroll to position [0, 0]
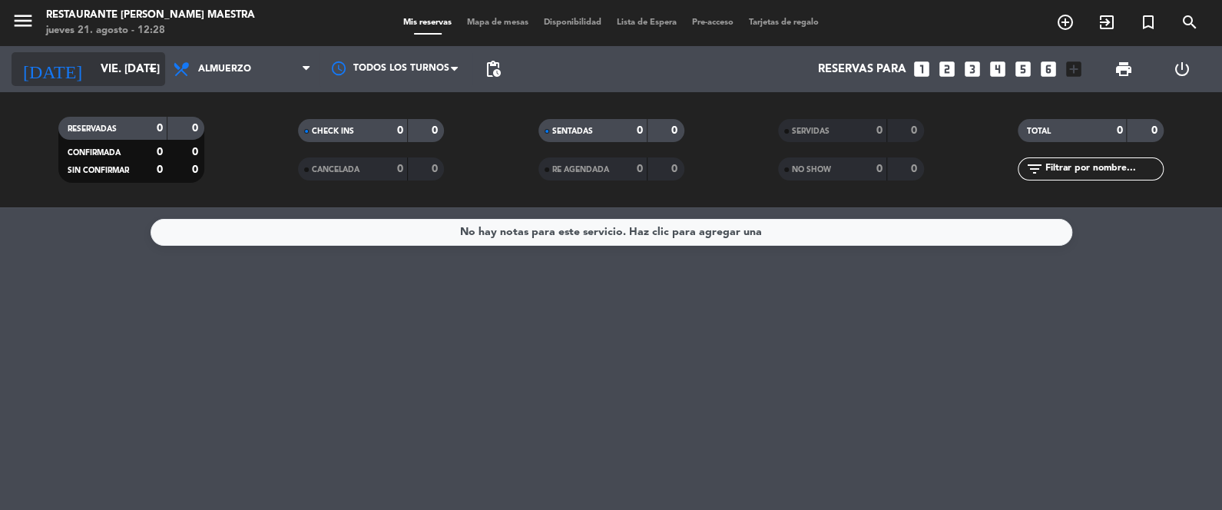
click at [129, 64] on input "vie. [DATE]" at bounding box center [166, 69] width 147 height 28
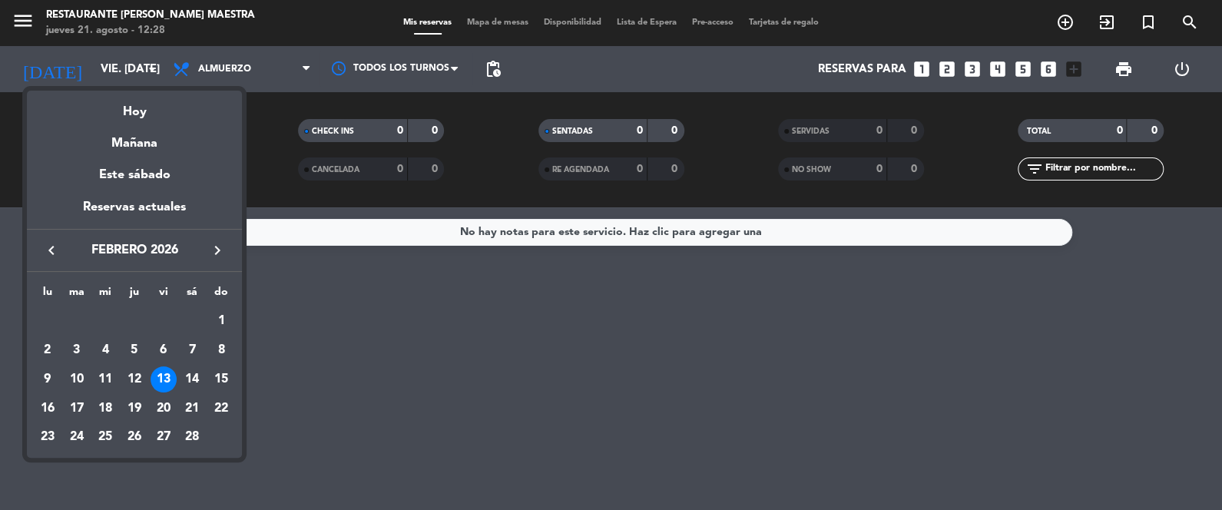
click at [45, 249] on icon "keyboard_arrow_left" at bounding box center [51, 250] width 18 height 18
click at [45, 248] on icon "keyboard_arrow_left" at bounding box center [51, 250] width 18 height 18
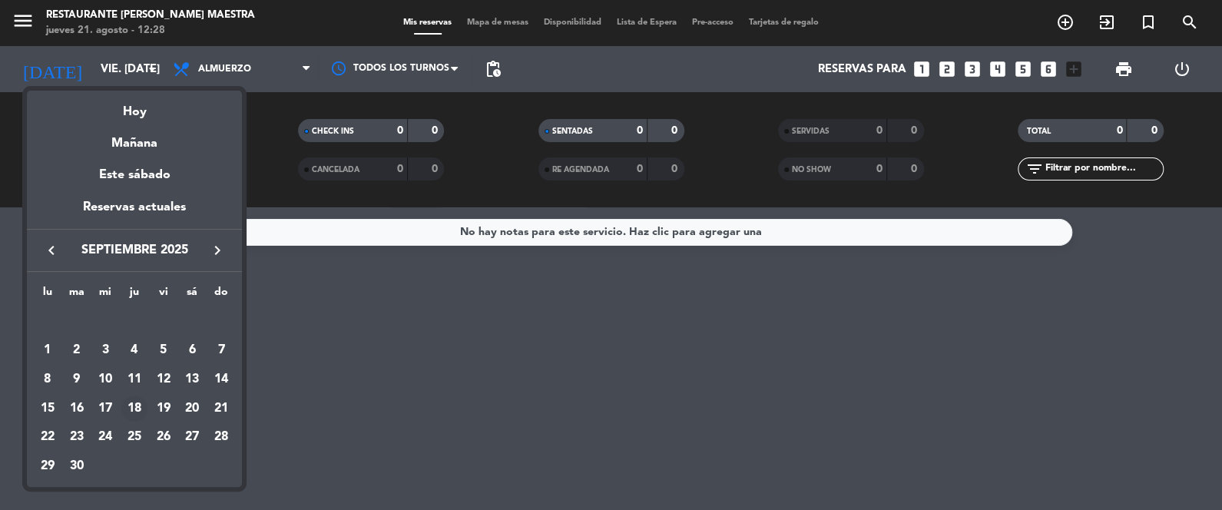
click at [141, 407] on div "18" at bounding box center [134, 409] width 26 height 26
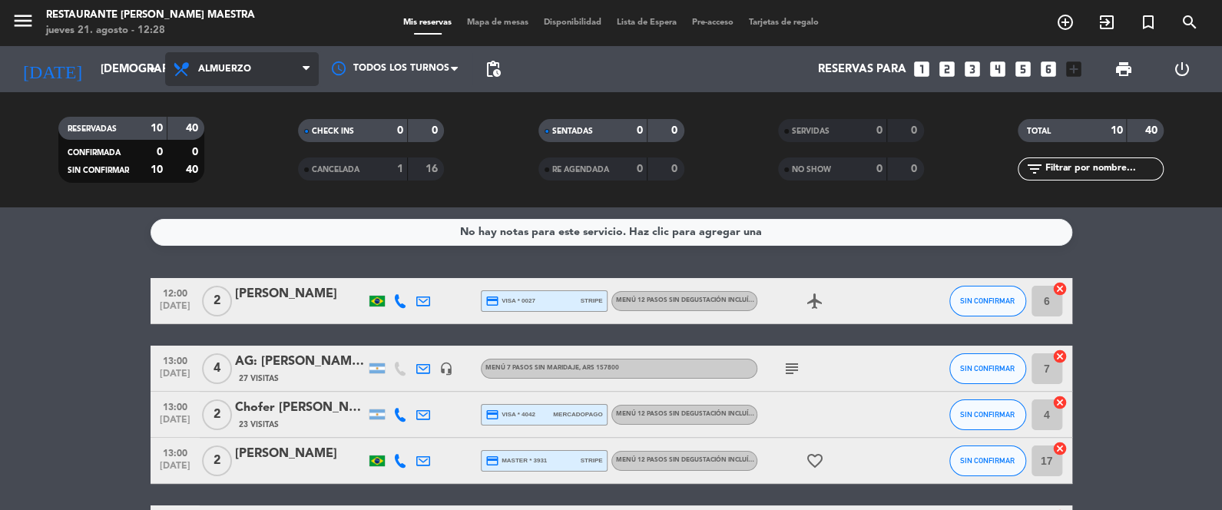
click at [230, 61] on span "Almuerzo" at bounding box center [242, 69] width 154 height 34
drag, startPoint x: 234, startPoint y: 164, endPoint x: 268, endPoint y: 209, distance: 55.9
click at [236, 164] on div "menu Restaurante [PERSON_NAME] Maestra jueves 21. agosto - 12:29 Mis reservas M…" at bounding box center [611, 103] width 1222 height 207
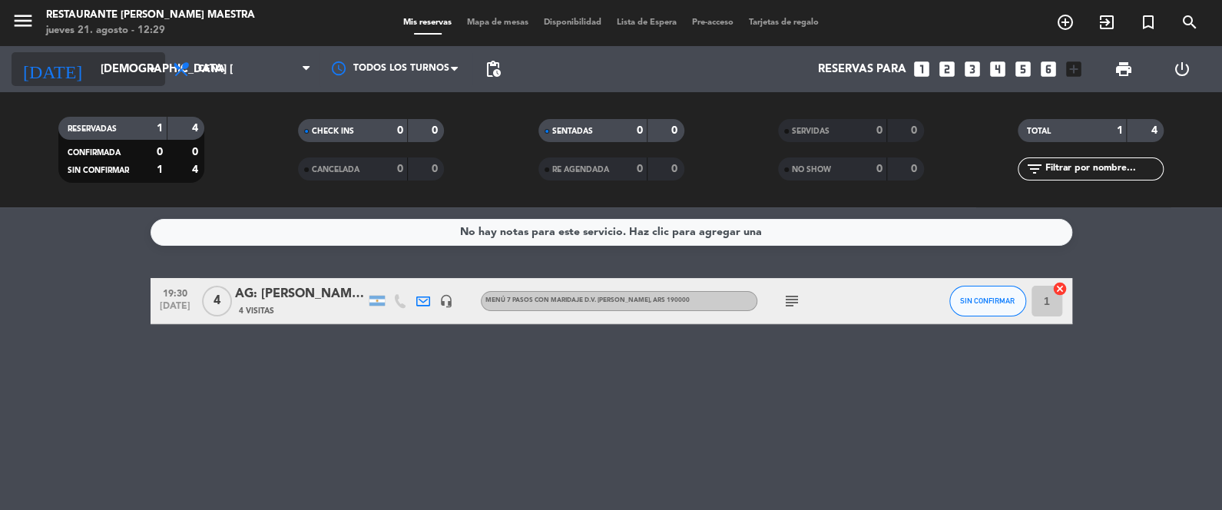
click at [111, 81] on div "[DATE] jue. [DATE] arrow_drop_down" at bounding box center [89, 69] width 154 height 34
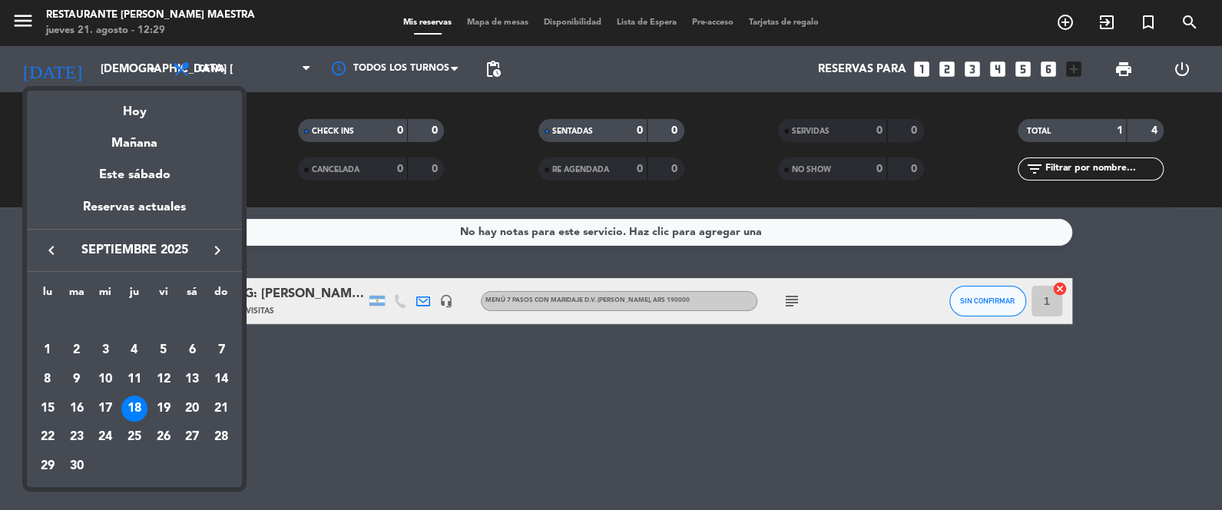
click at [54, 248] on icon "keyboard_arrow_left" at bounding box center [51, 250] width 18 height 18
click at [133, 401] on div "21" at bounding box center [134, 409] width 26 height 26
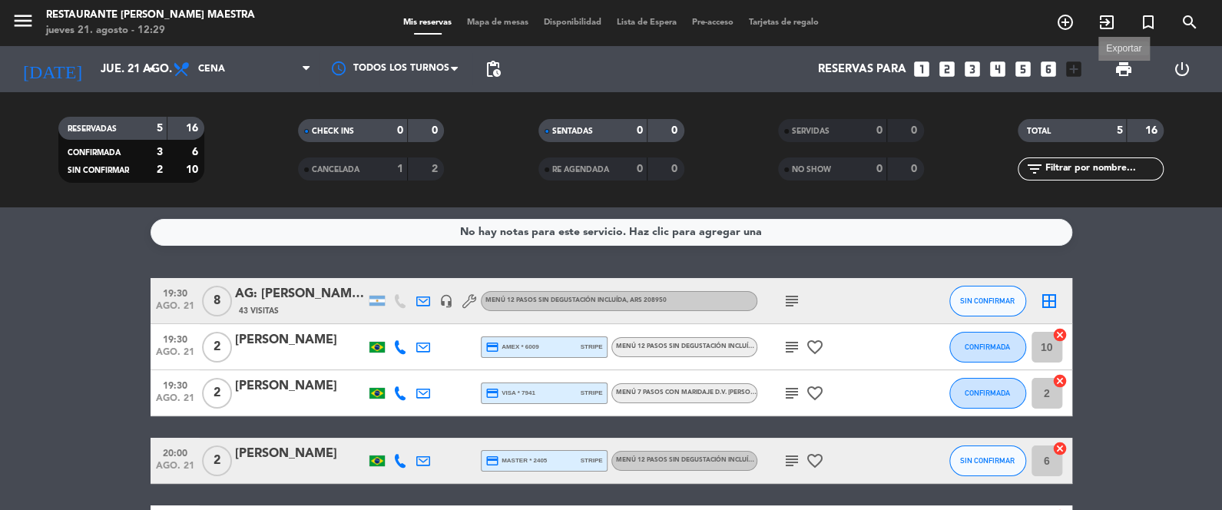
click at [1125, 67] on span "print" at bounding box center [1124, 69] width 18 height 18
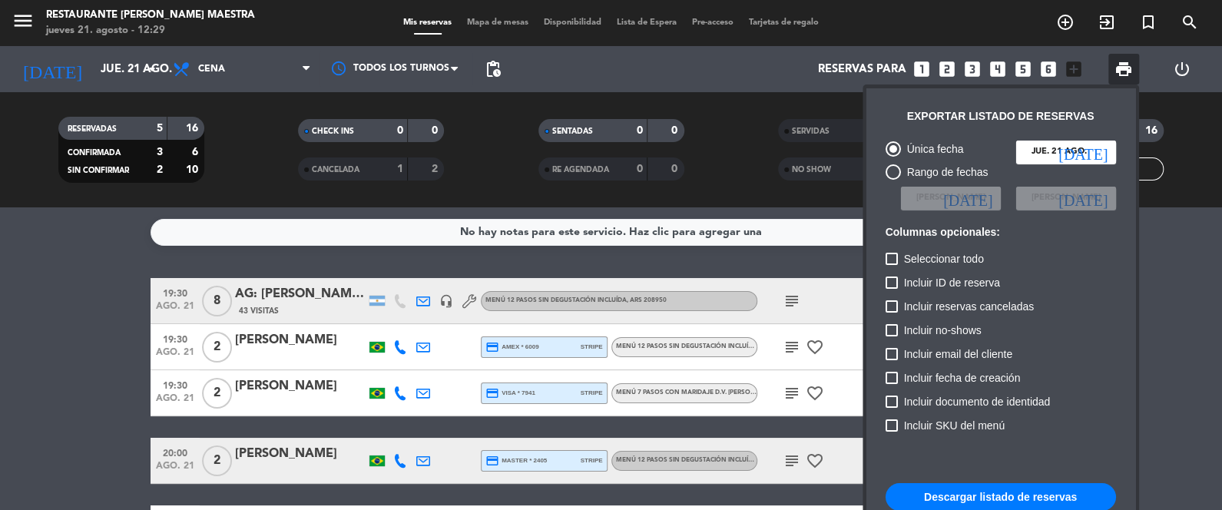
click at [1175, 271] on div at bounding box center [611, 255] width 1222 height 510
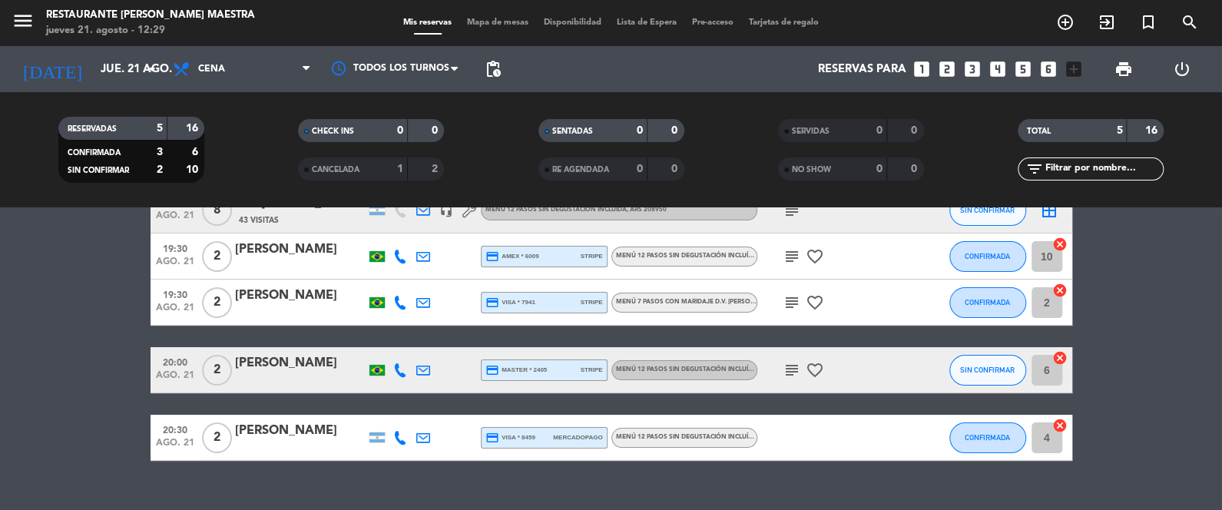
scroll to position [114, 0]
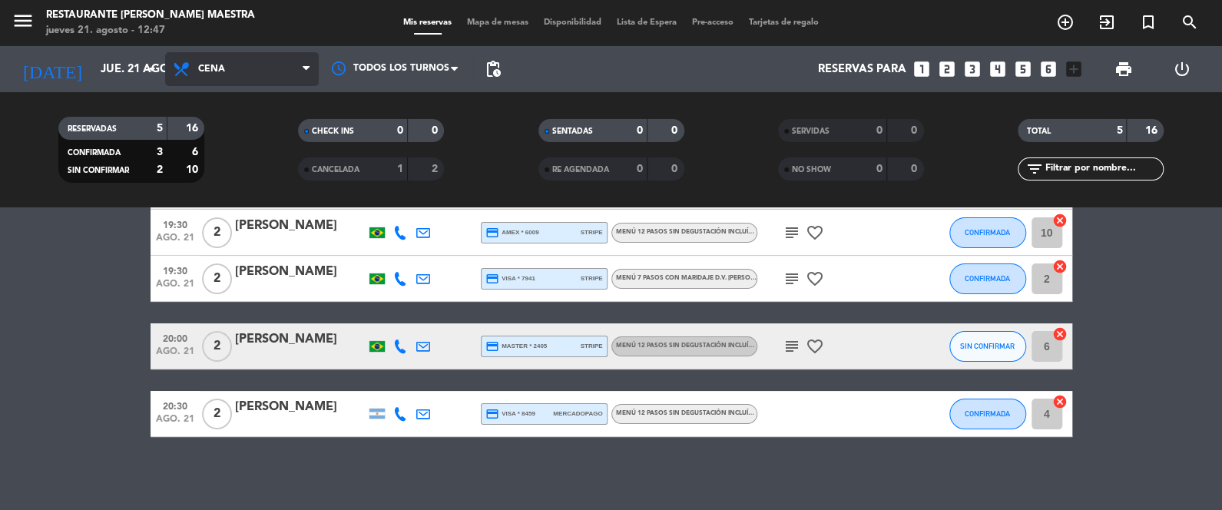
click at [183, 63] on icon at bounding box center [183, 69] width 22 height 18
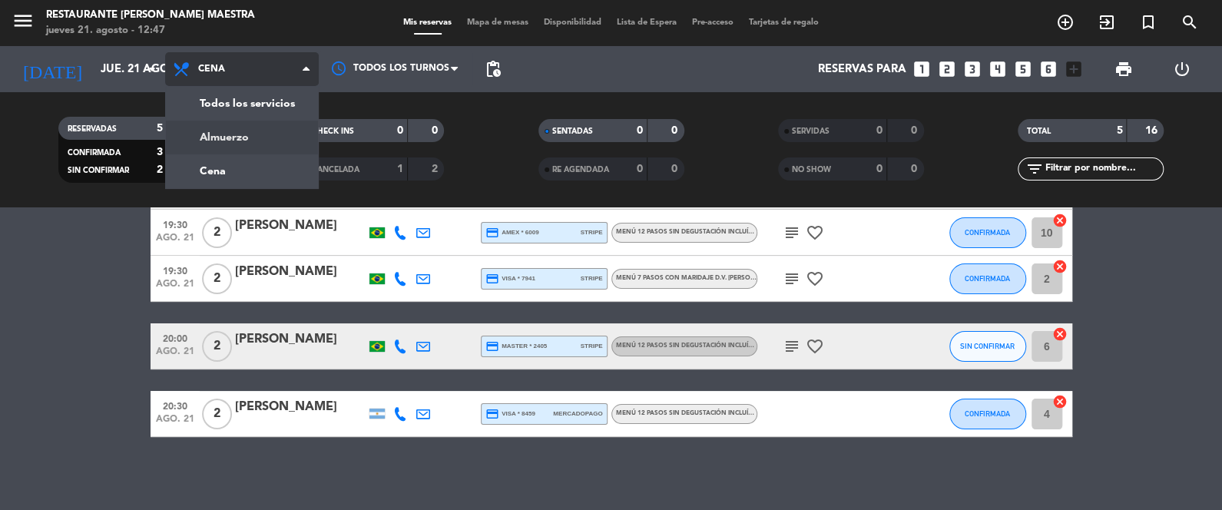
click at [254, 128] on div "menu Restaurante [PERSON_NAME] Maestra jueves 21. agosto - 12:47 Mis reservas M…" at bounding box center [611, 103] width 1222 height 207
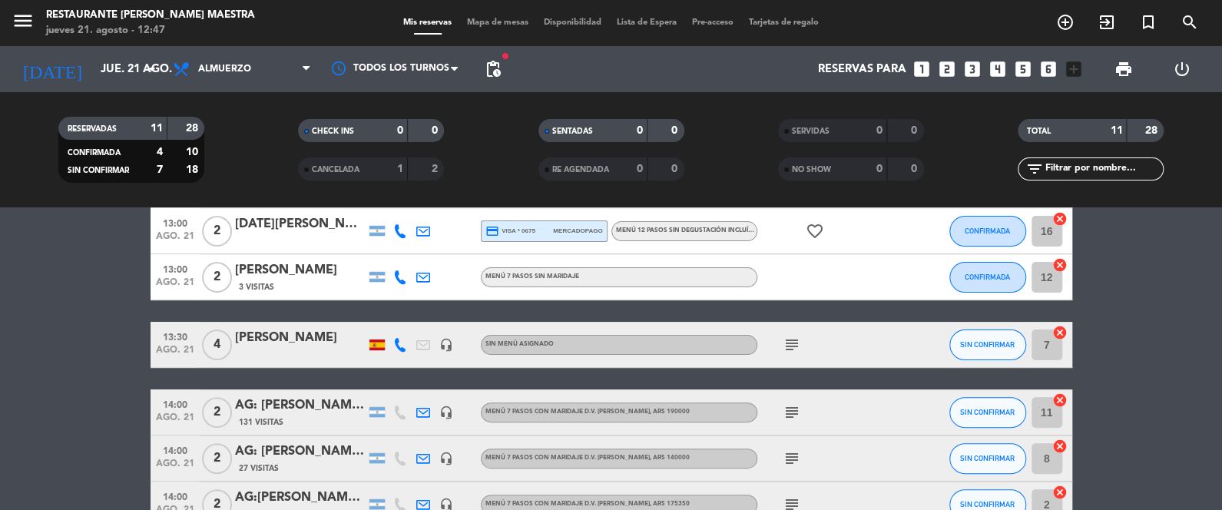
scroll to position [269, 0]
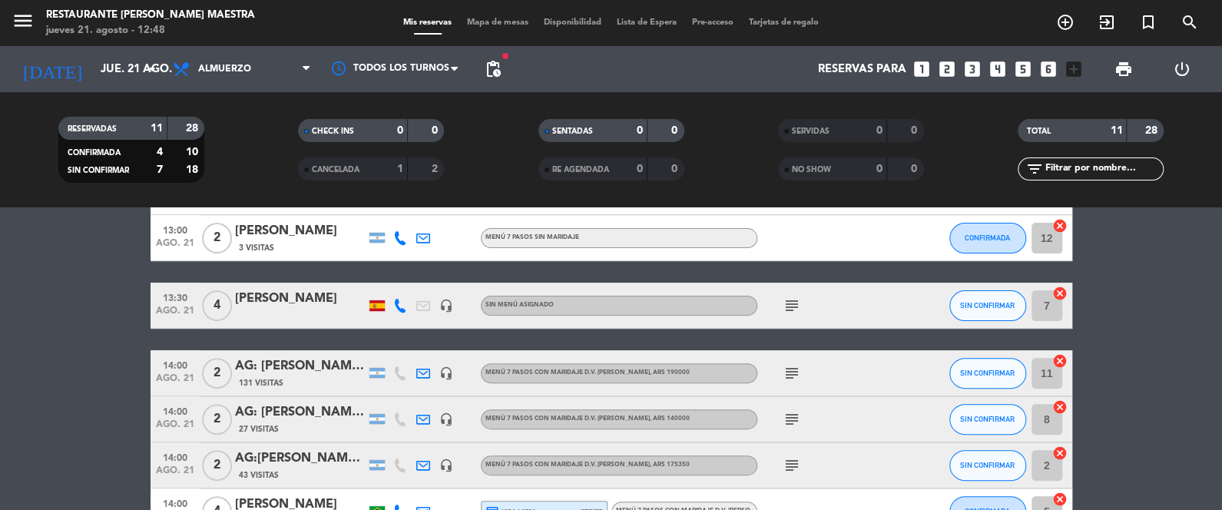
drag, startPoint x: 1133, startPoint y: 279, endPoint x: 1164, endPoint y: 325, distance: 55.4
click at [1164, 325] on bookings-row "12:00 [DATE] 2 Patrícia Diniz Menú 7 pasos con maridaje D.V. [PERSON_NAME] subj…" at bounding box center [611, 295] width 1222 height 572
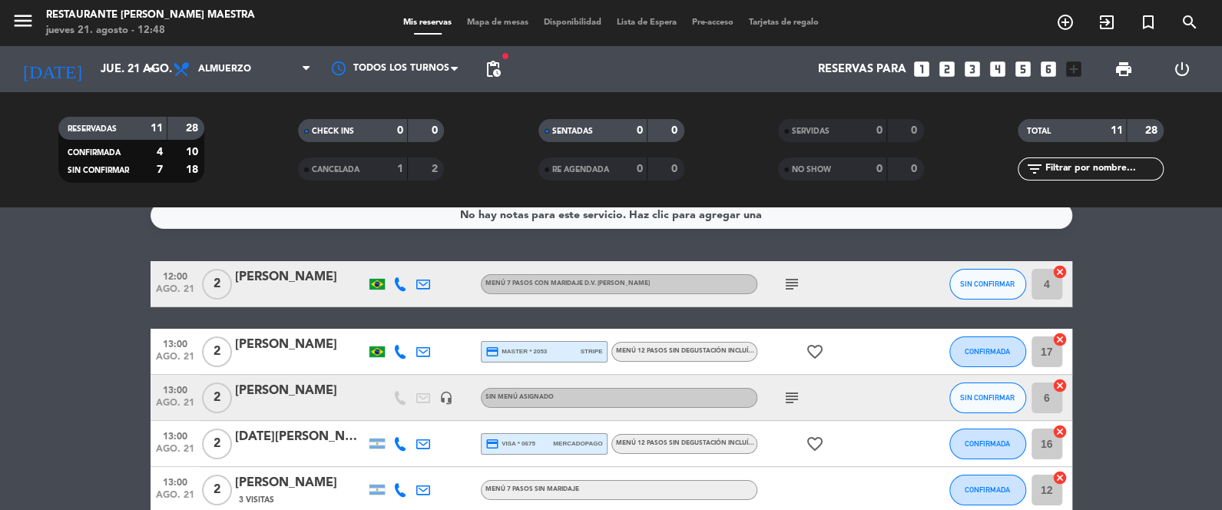
scroll to position [16, 0]
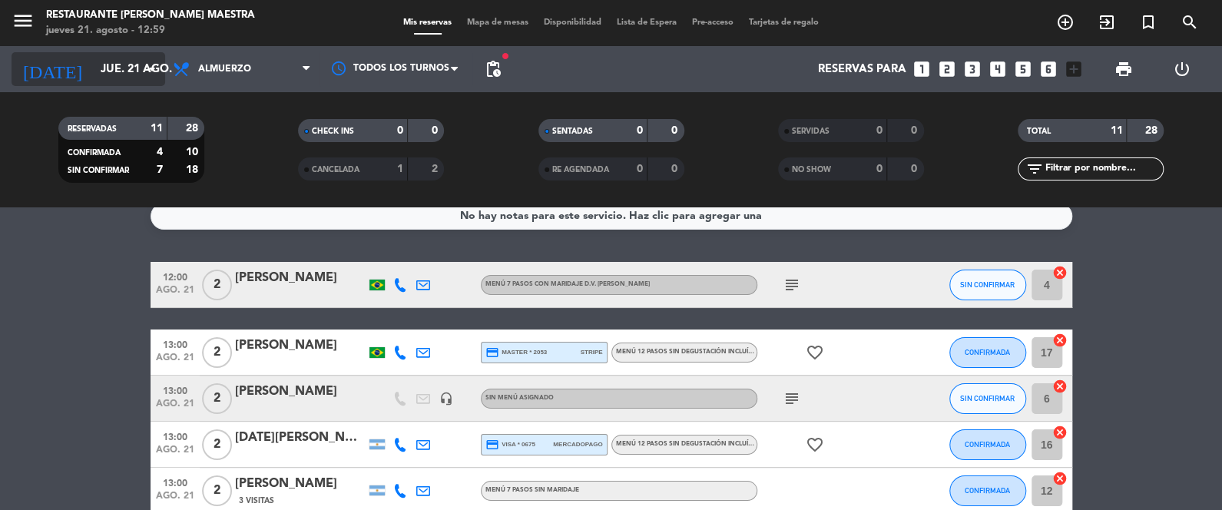
click at [114, 73] on input "jue. 21 ago." at bounding box center [166, 69] width 147 height 28
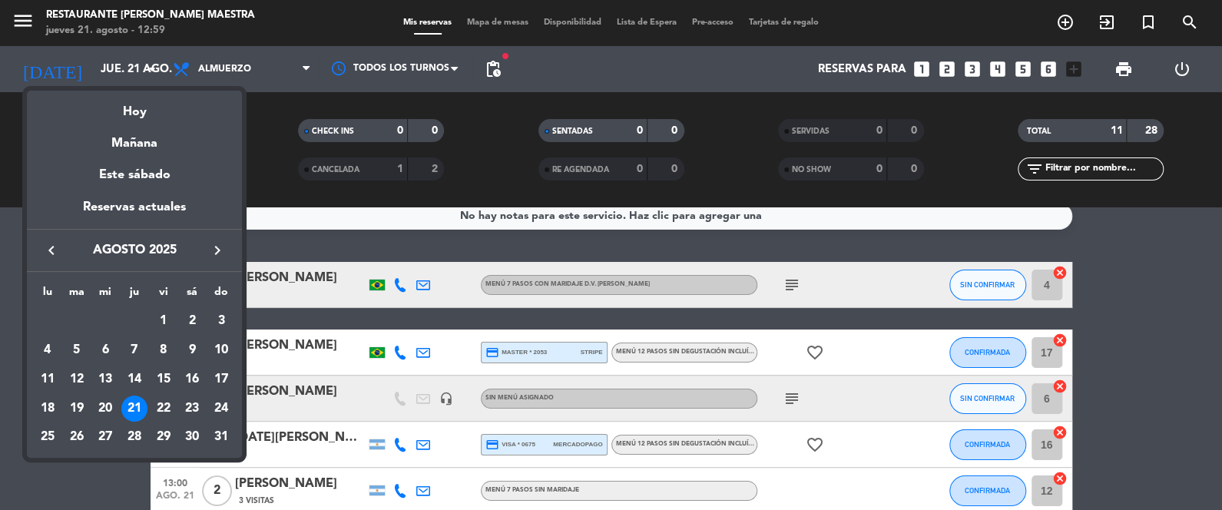
click at [224, 246] on icon "keyboard_arrow_right" at bounding box center [217, 250] width 18 height 18
click at [159, 345] on div "5" at bounding box center [164, 350] width 26 height 26
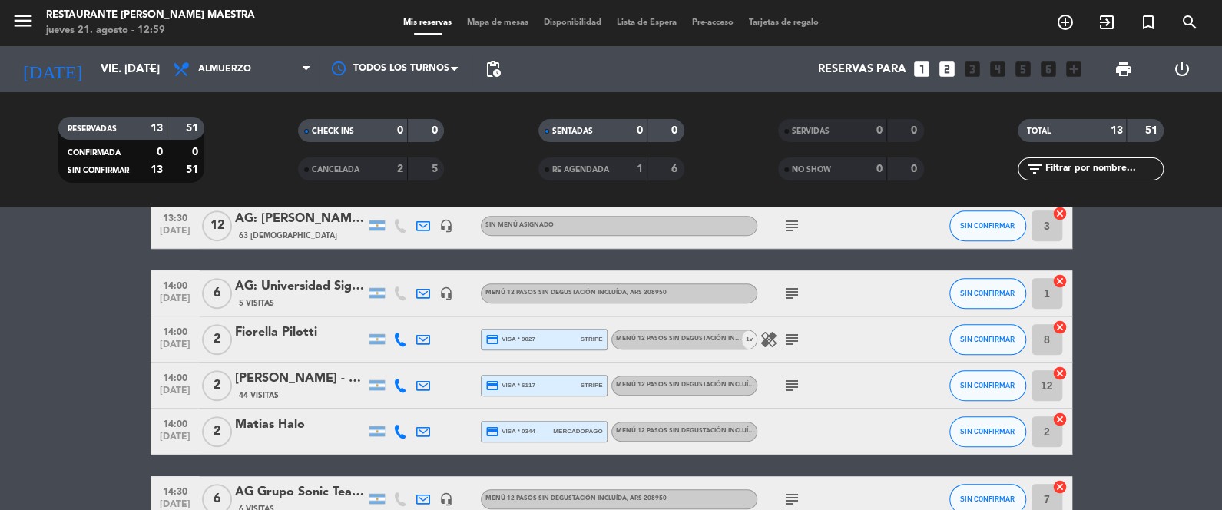
scroll to position [442, 0]
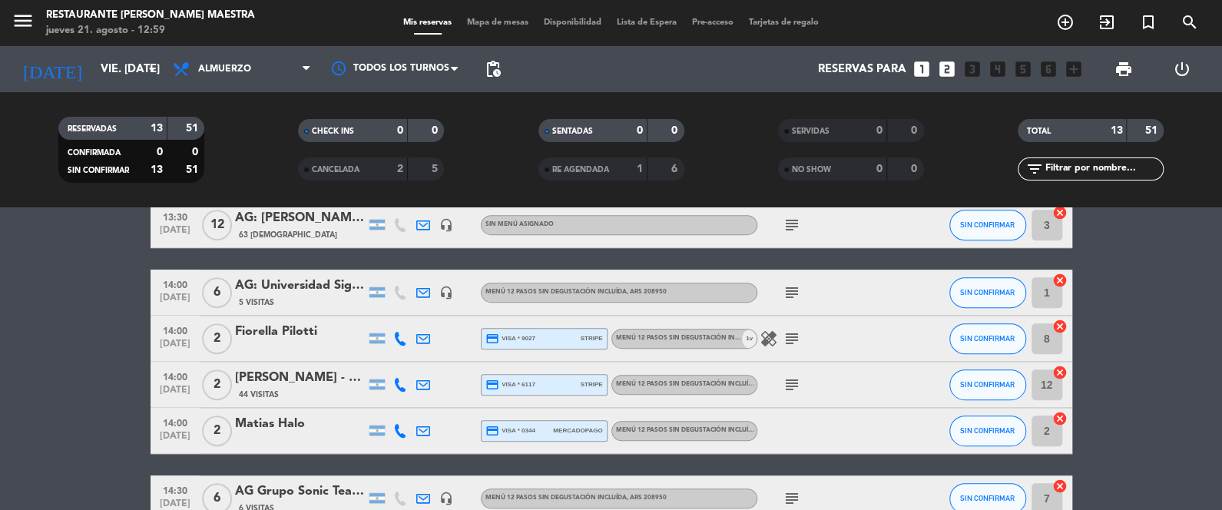
click at [295, 293] on div "AG: Universidad Siglo 21, [PERSON_NAME] y [PERSON_NAME].x6 / VISIT [GEOGRAPHIC_…" at bounding box center [300, 286] width 131 height 20
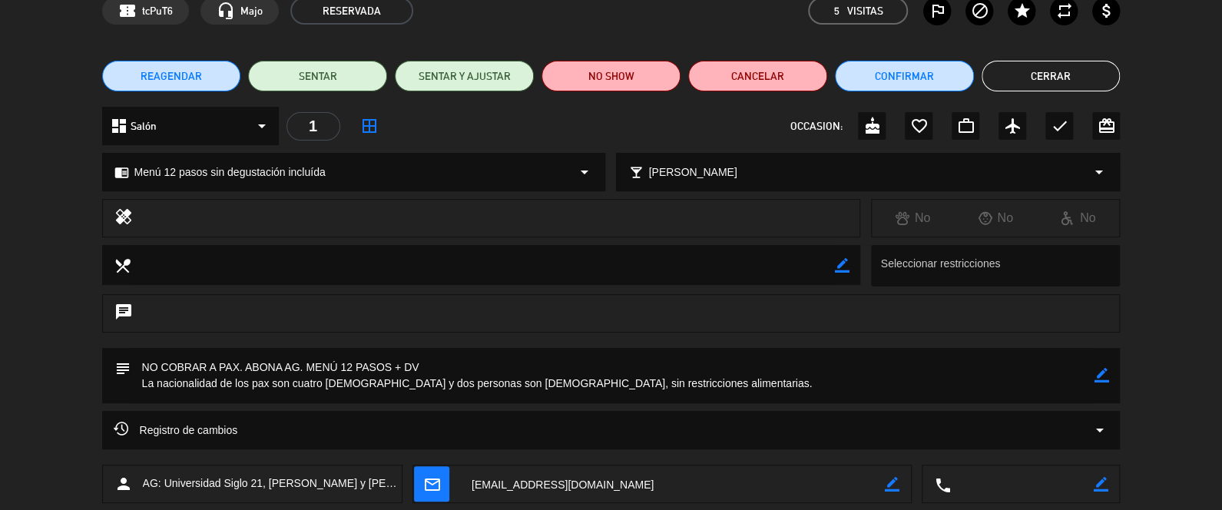
scroll to position [77, 0]
click at [1079, 72] on button "Cerrar" at bounding box center [1051, 76] width 139 height 31
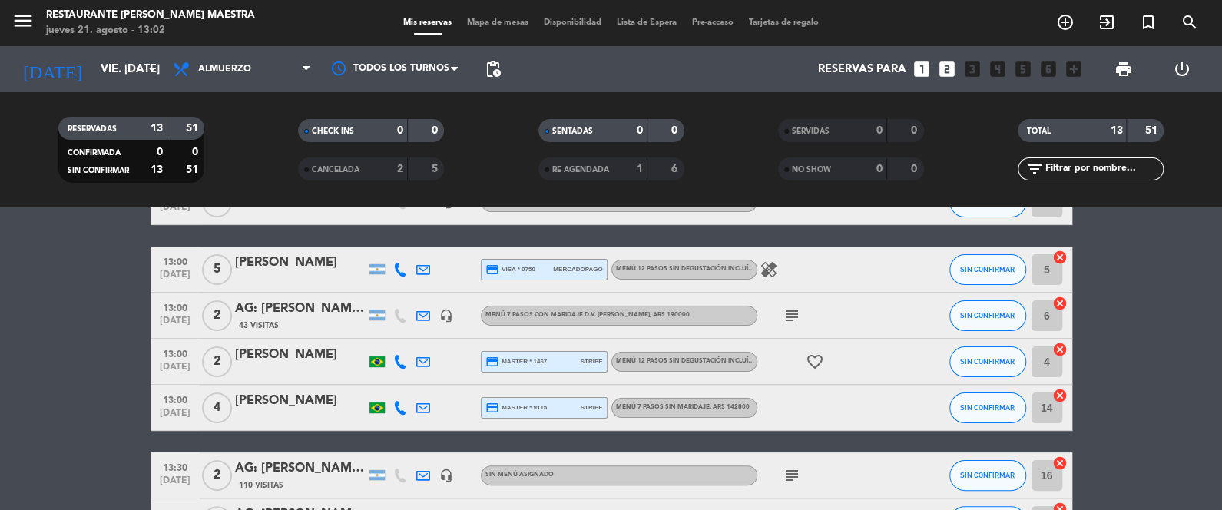
scroll to position [154, 0]
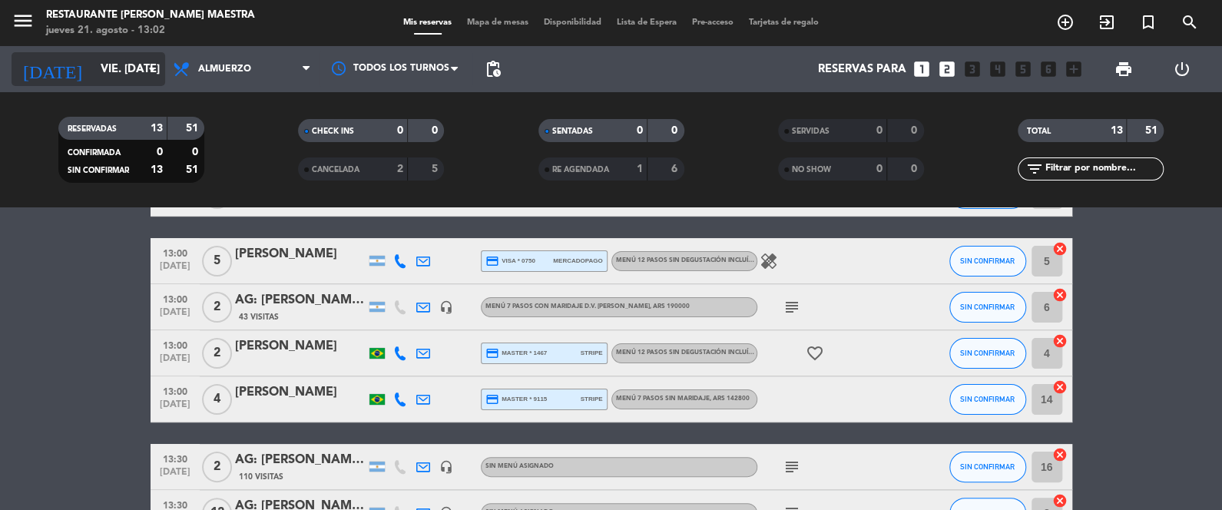
click at [110, 67] on input "vie. [DATE]" at bounding box center [166, 69] width 147 height 28
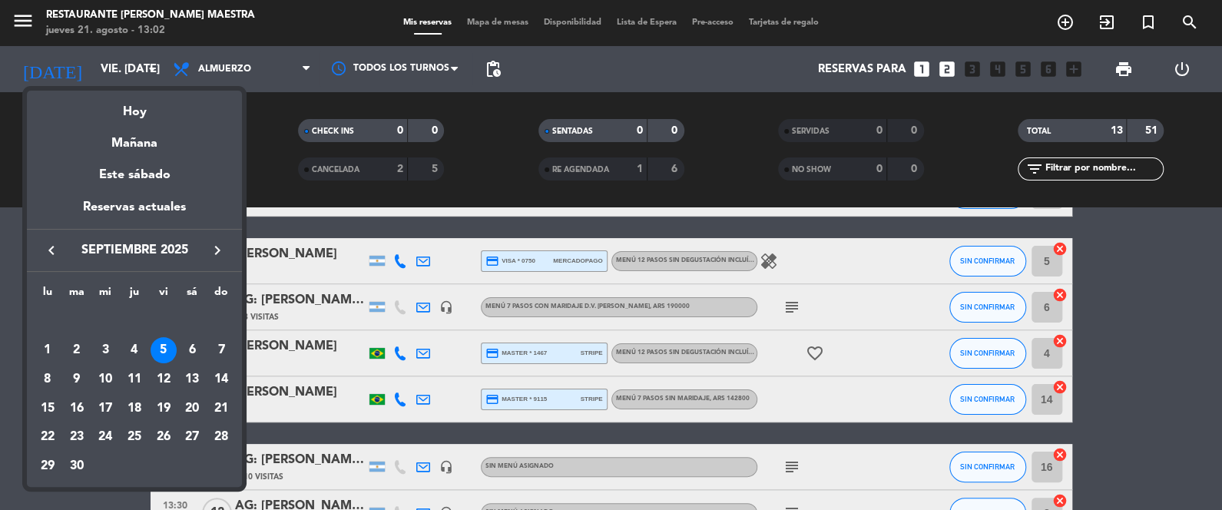
click at [44, 247] on icon "keyboard_arrow_left" at bounding box center [51, 250] width 18 height 18
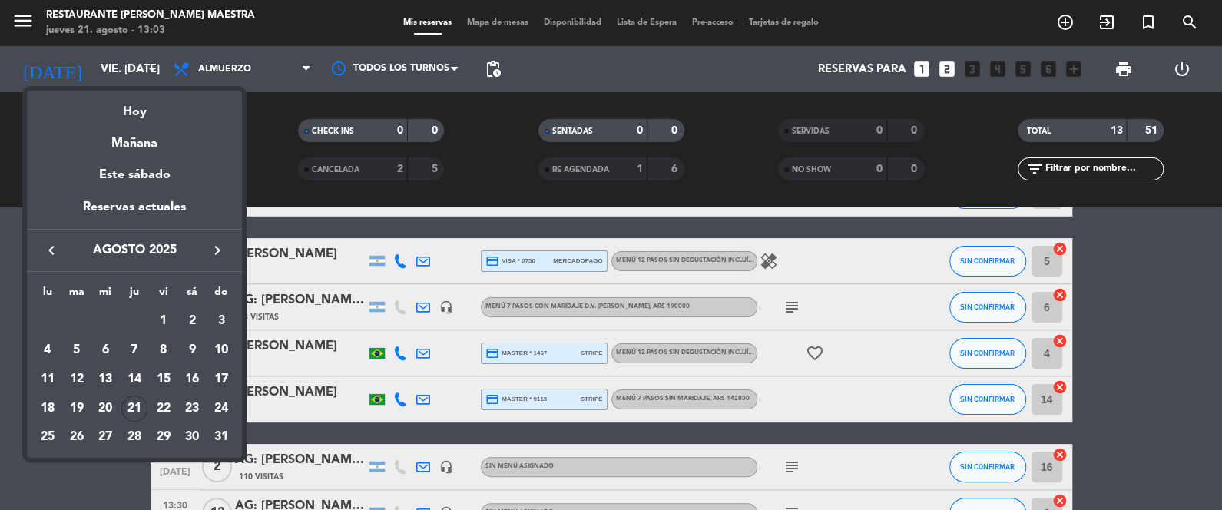
click at [199, 403] on div "23" at bounding box center [192, 409] width 26 height 26
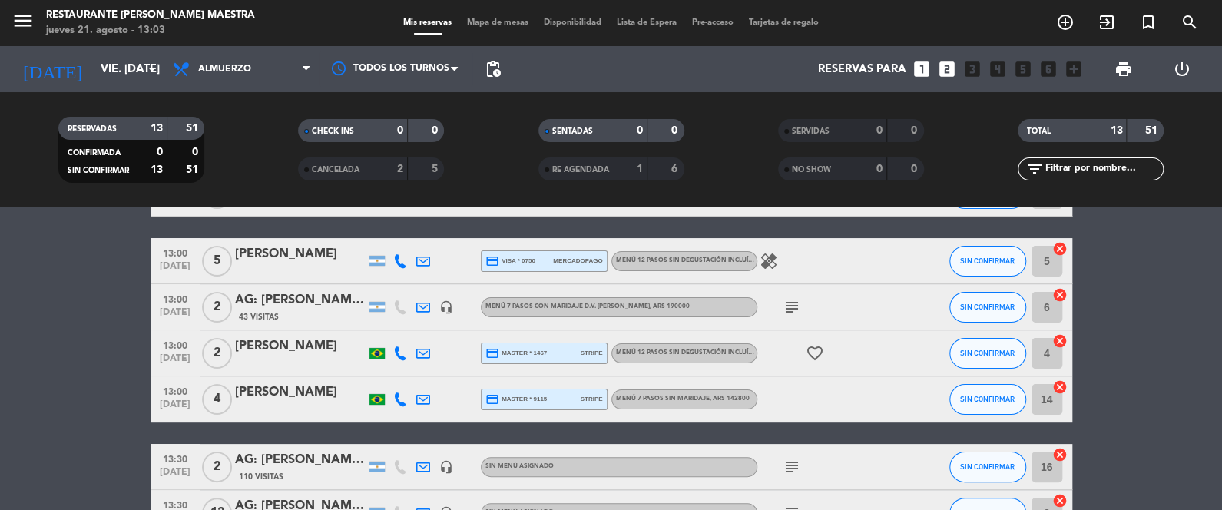
type input "sáb. 23 ago."
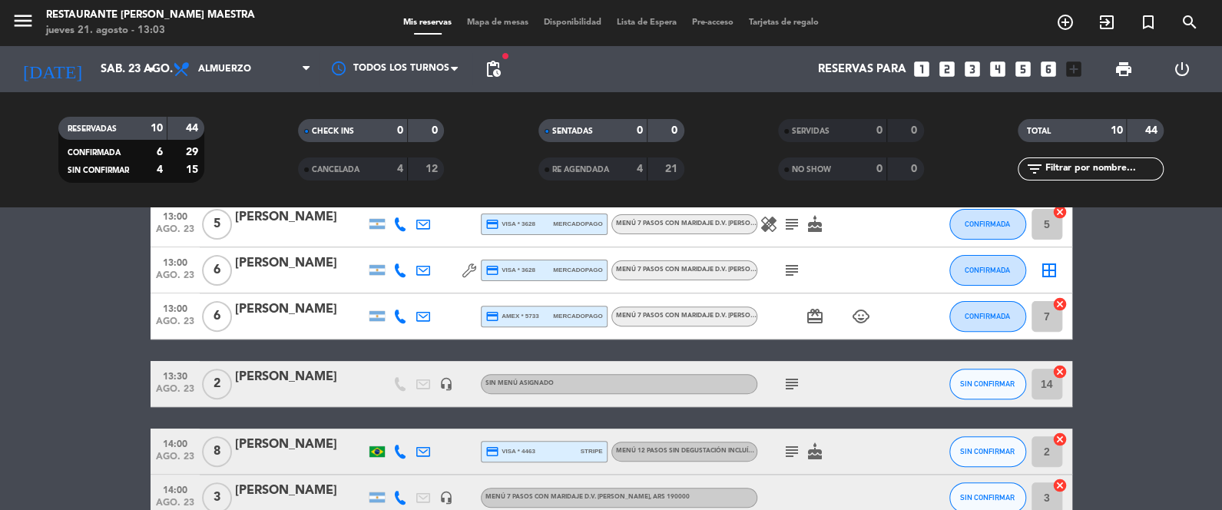
scroll to position [308, 0]
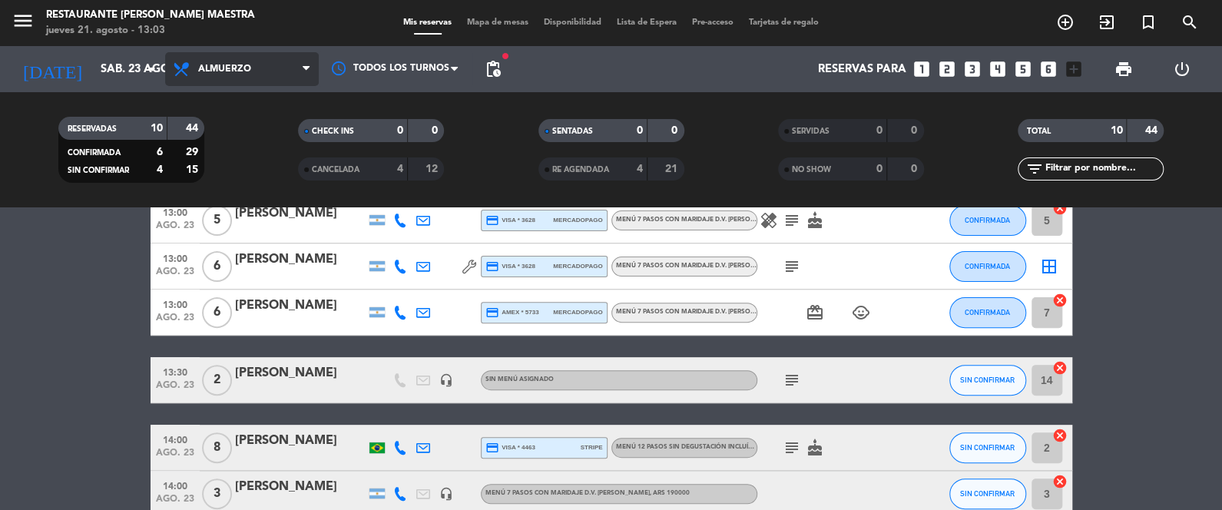
click at [227, 76] on span "Almuerzo" at bounding box center [242, 69] width 154 height 34
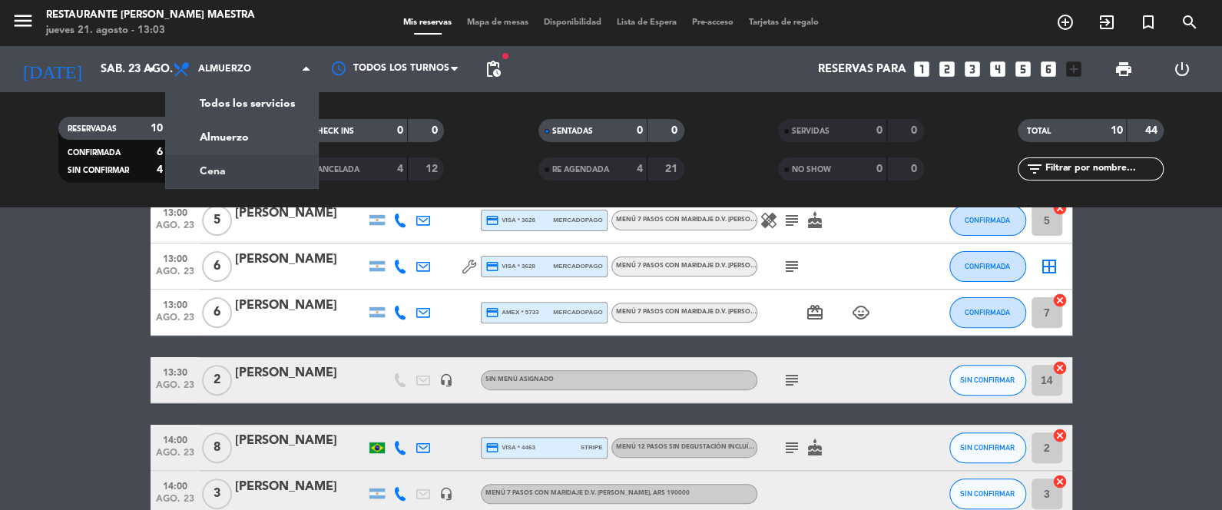
click at [236, 165] on div "menu Restaurante [PERSON_NAME] Maestra jueves 21. agosto - 13:03 Mis reservas M…" at bounding box center [611, 103] width 1222 height 207
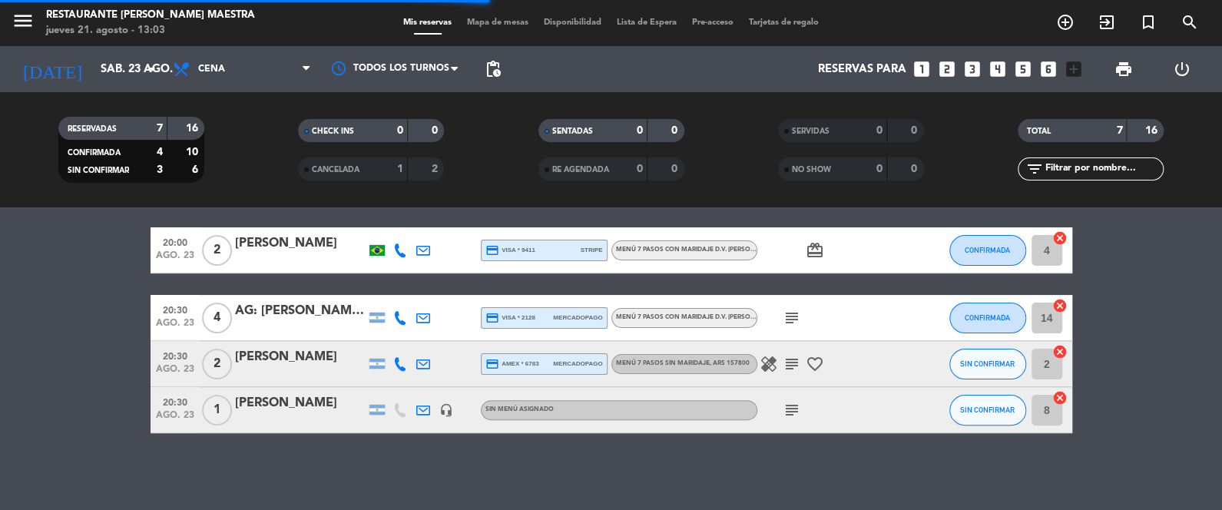
scroll to position [210, 0]
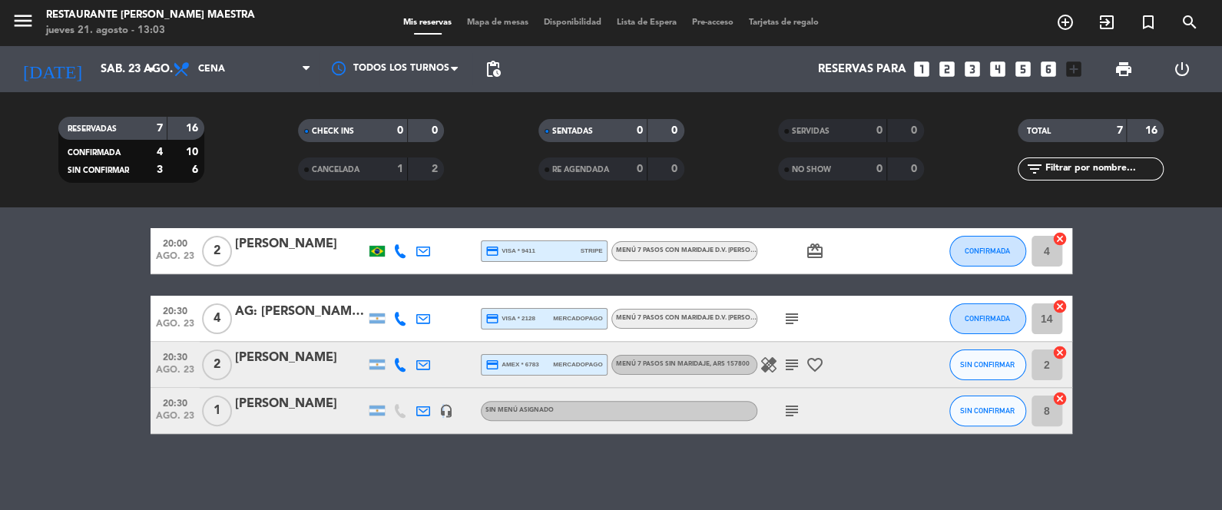
click at [442, 416] on icon "headset_mic" at bounding box center [446, 411] width 14 height 14
click at [787, 395] on div "subject" at bounding box center [826, 410] width 138 height 45
click at [790, 411] on icon "subject" at bounding box center [792, 411] width 18 height 18
